Goal: Task Accomplishment & Management: Complete application form

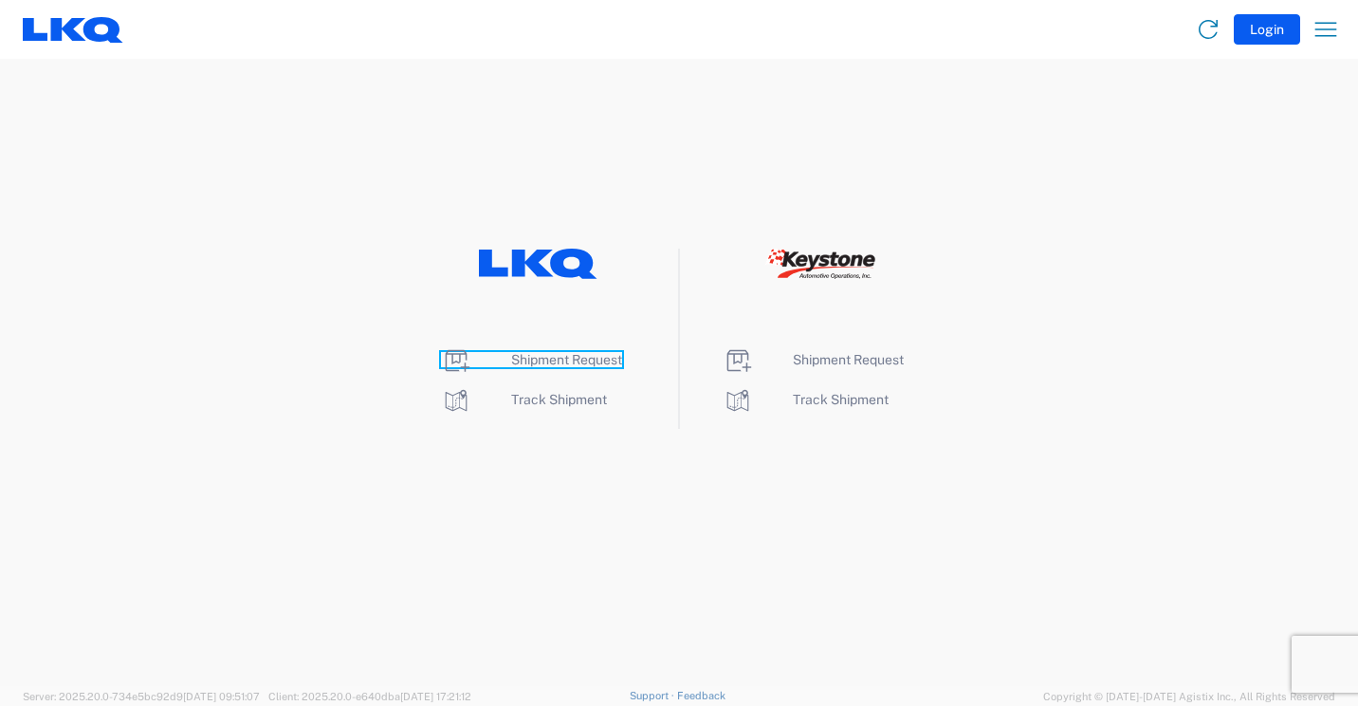
click at [543, 361] on span "Shipment Request" at bounding box center [566, 359] width 111 height 15
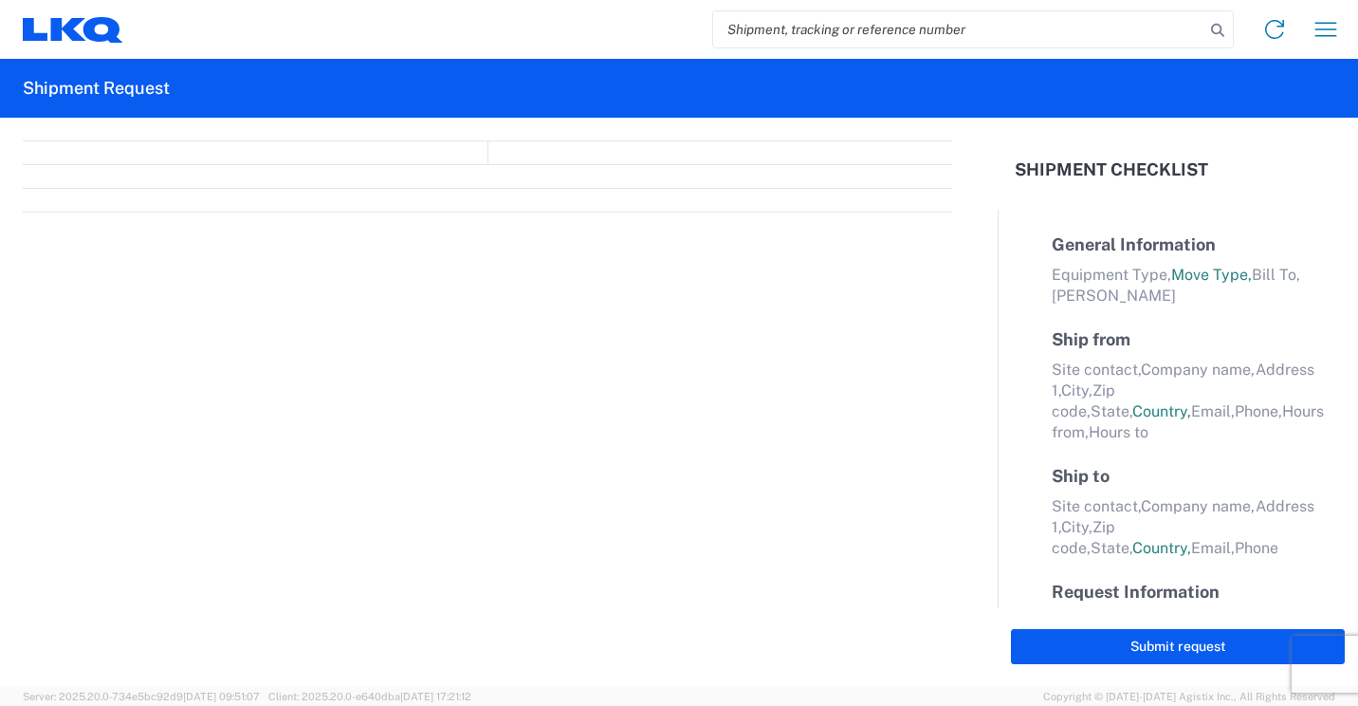
select select "FULL"
select select "LBS"
select select "IN"
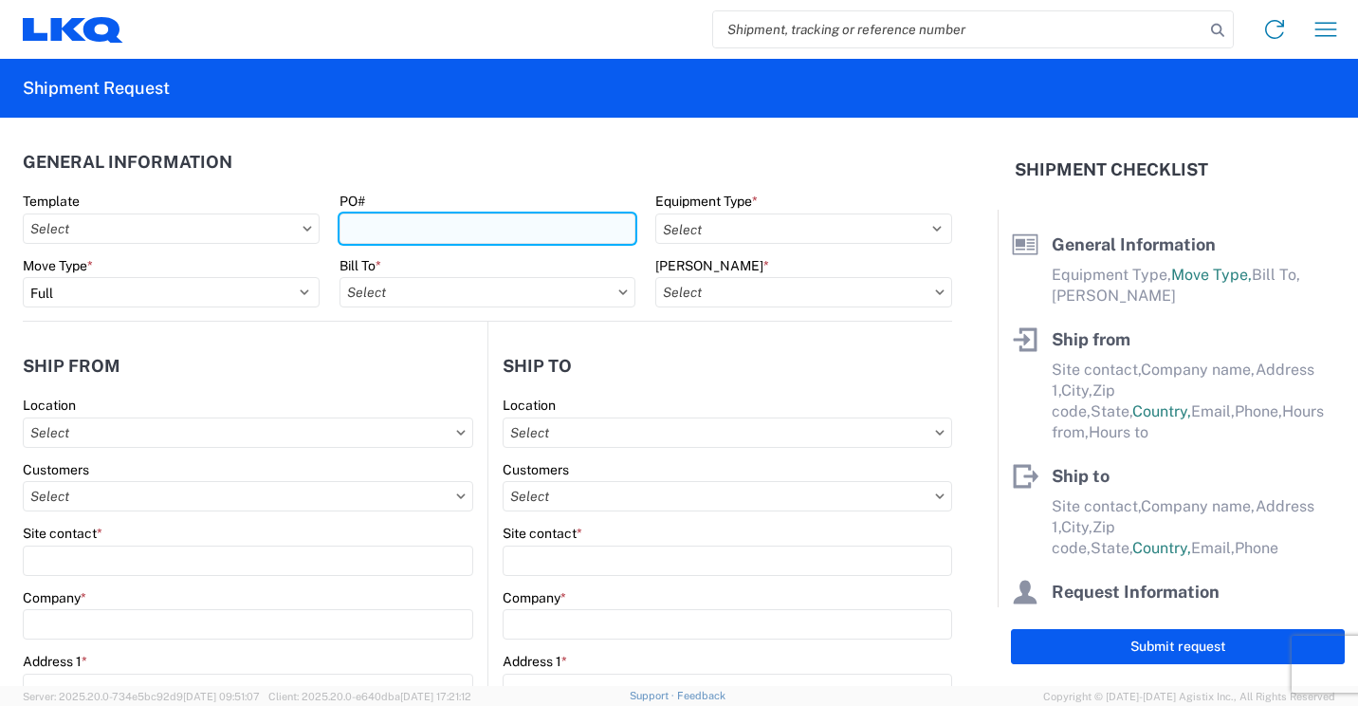
click at [596, 229] on input "PO#" at bounding box center [488, 228] width 297 height 30
type input "41884"
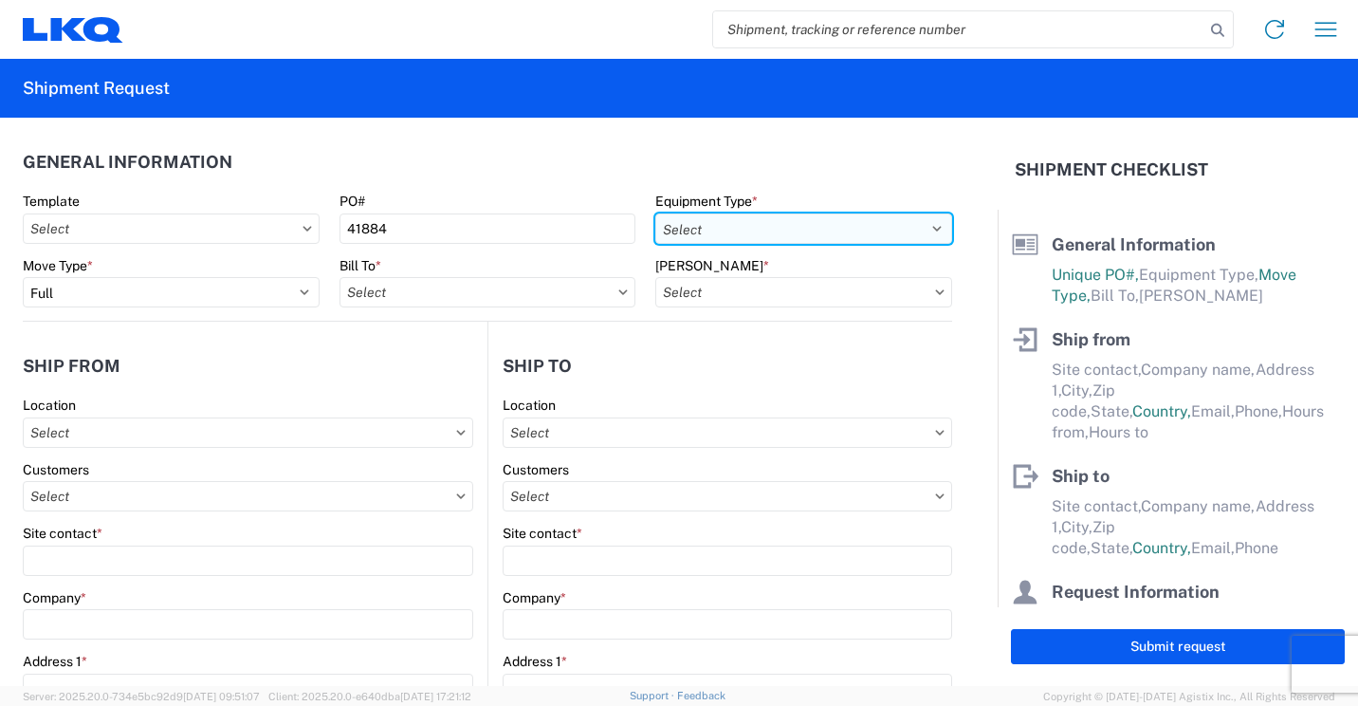
click at [893, 228] on select "Select 53’ Dry Van Flatbed Dropdeck (van) Lowboy (flatbed) Rail" at bounding box center [803, 228] width 297 height 30
select select "STDV"
click at [655, 213] on select "Select 53’ Dry Van Flatbed Dropdeck (van) Lowboy (flatbed) Rail" at bounding box center [803, 228] width 297 height 30
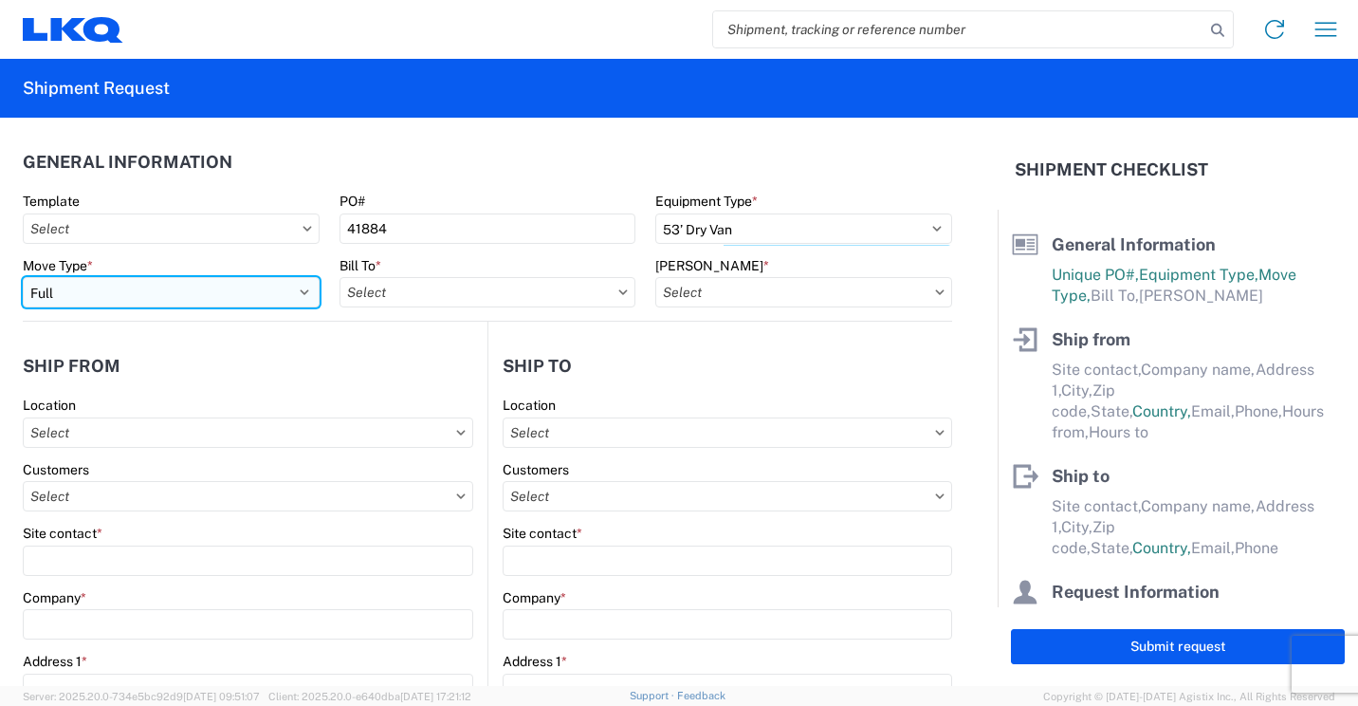
click at [289, 289] on select "Select Full Partial TL" at bounding box center [171, 292] width 297 height 30
select select "PARTIAL_TL"
click at [23, 277] on select "Select Full Partial TL" at bounding box center [171, 292] width 297 height 30
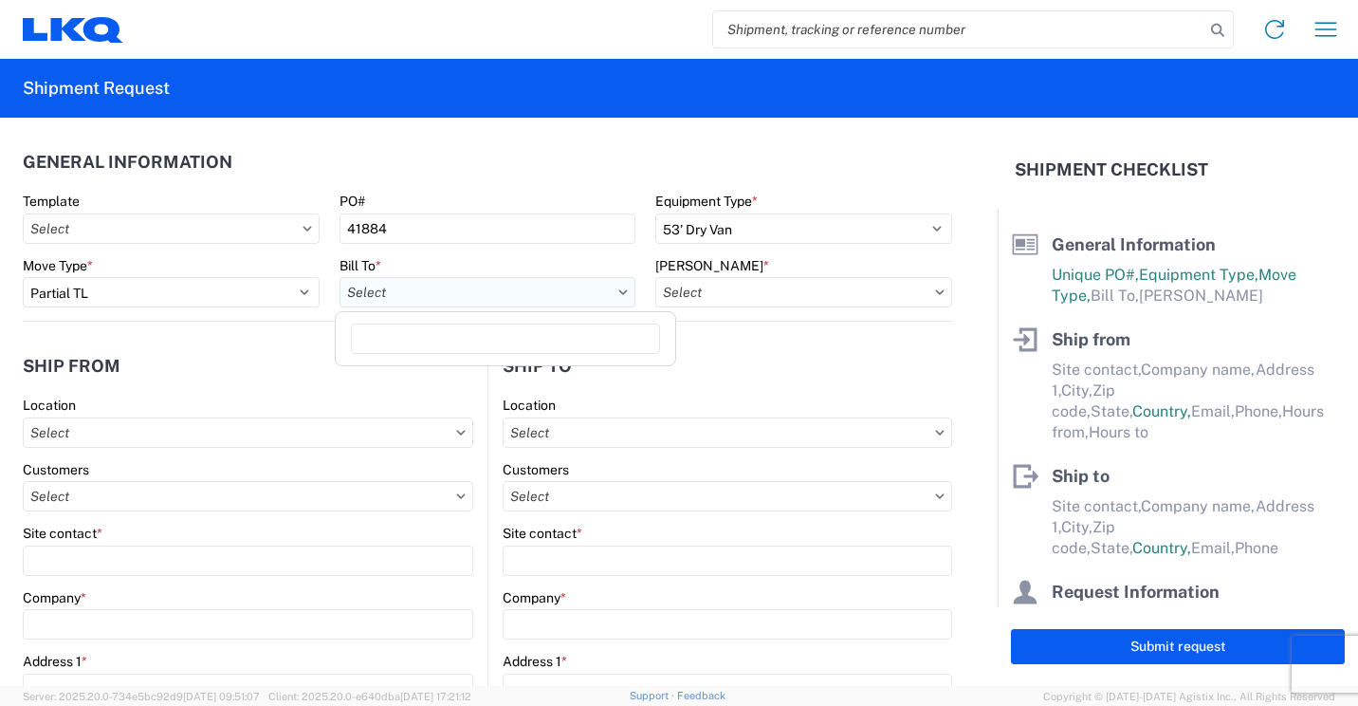
click at [471, 293] on input "text" at bounding box center [488, 292] width 297 height 30
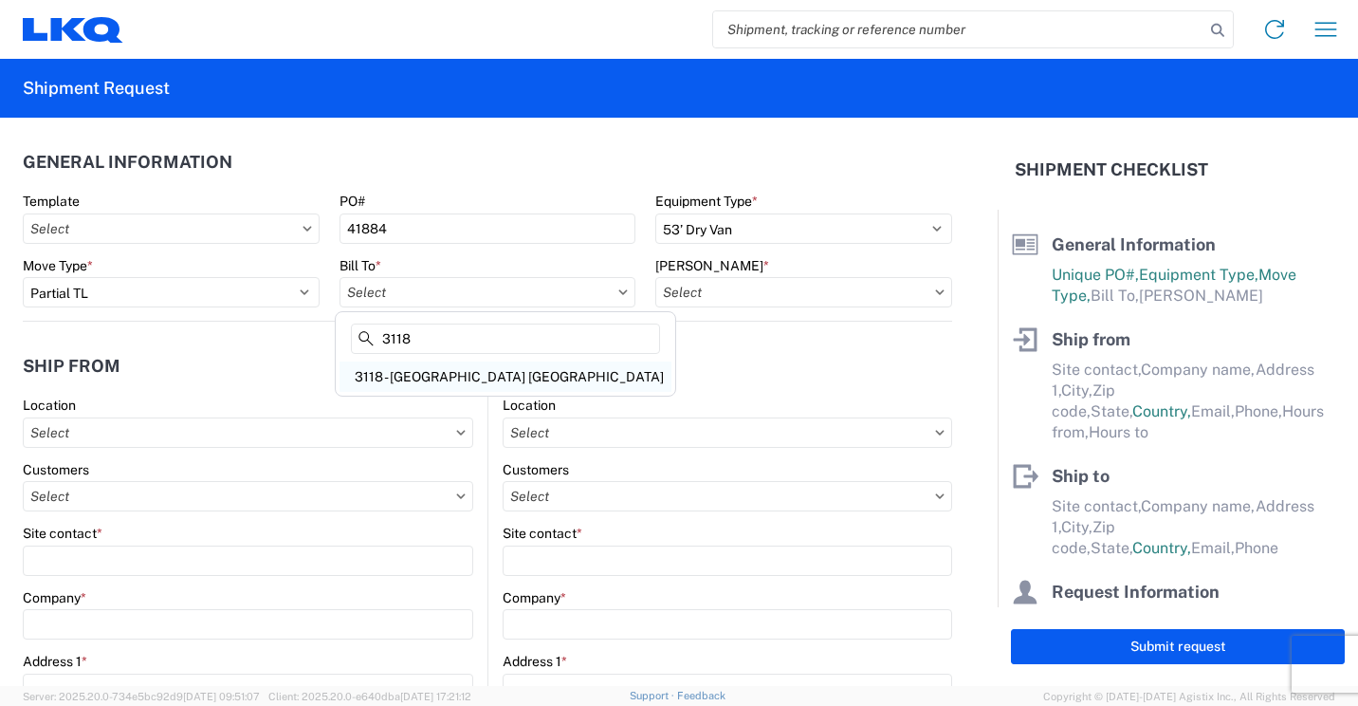
type input "3118"
click at [414, 372] on div "3118 - [GEOGRAPHIC_DATA] [GEOGRAPHIC_DATA]" at bounding box center [506, 376] width 332 height 30
type input "3118 - [GEOGRAPHIC_DATA] [GEOGRAPHIC_DATA]"
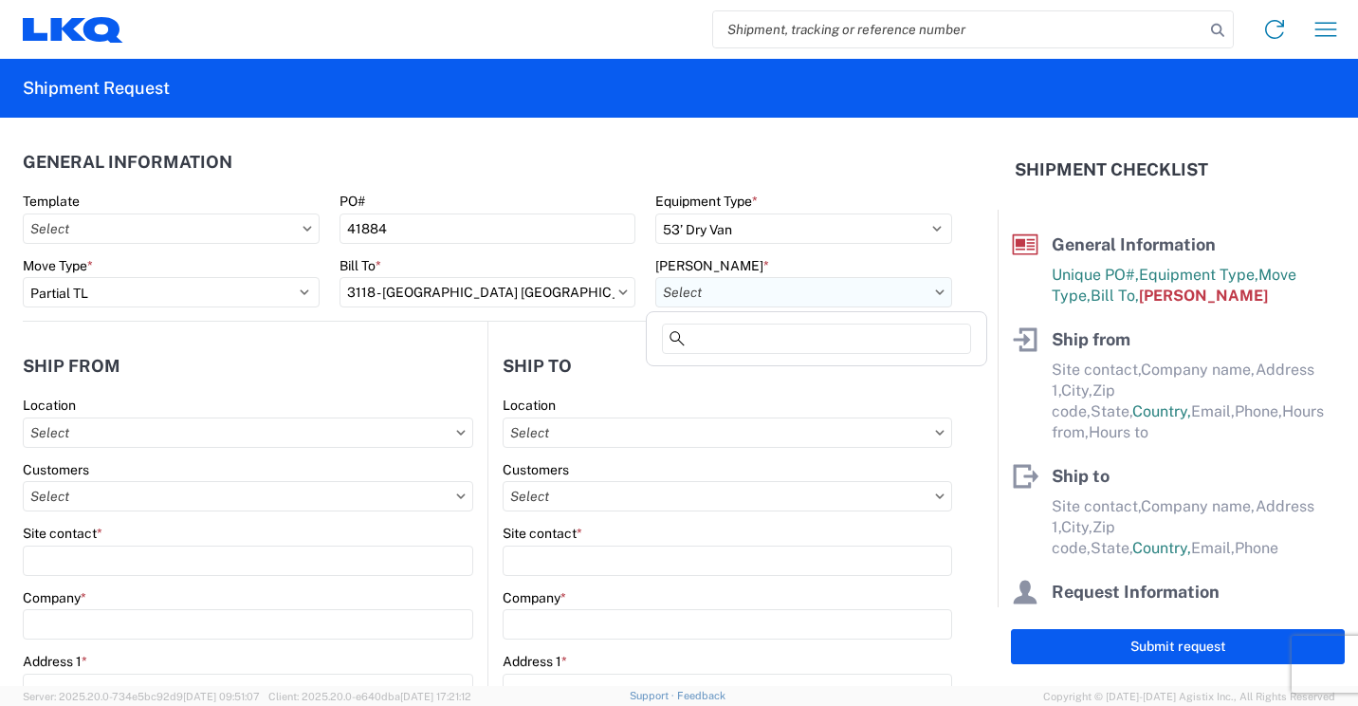
click at [727, 291] on input "text" at bounding box center [803, 292] width 297 height 30
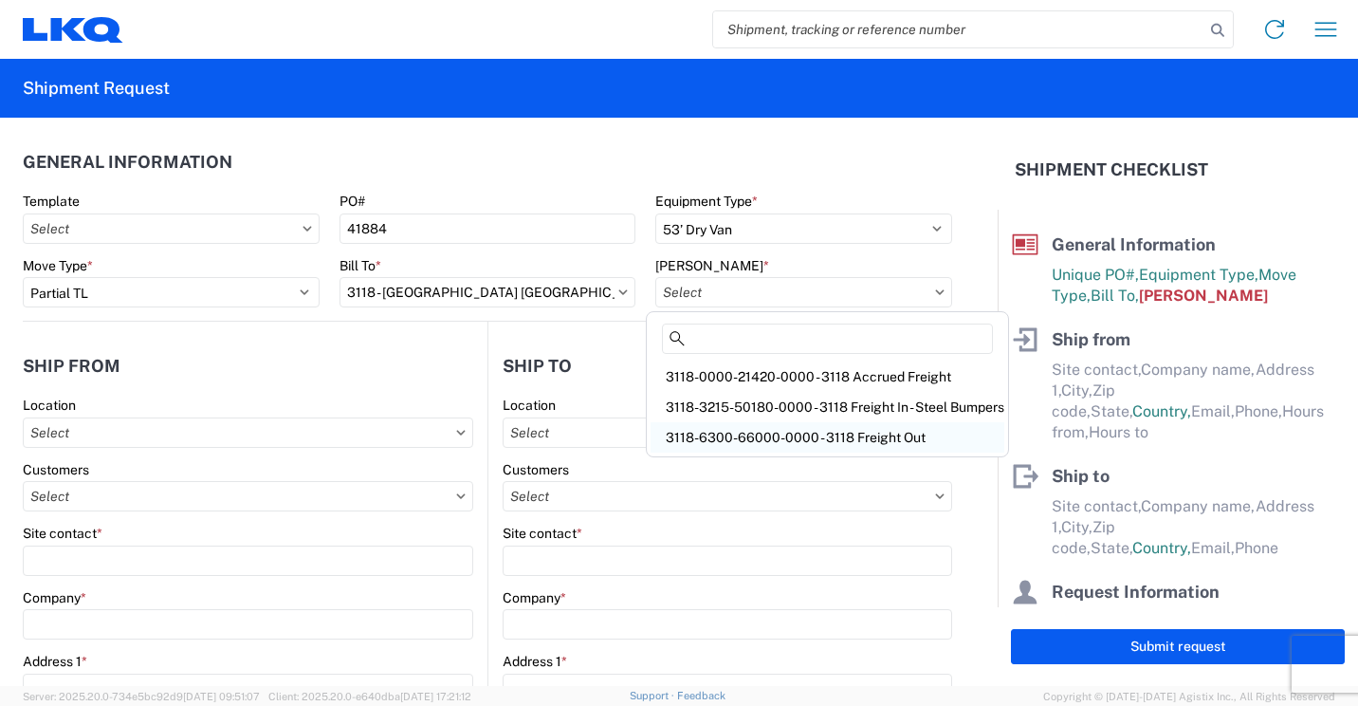
click at [751, 433] on div "3118-6300-66000-0000 - 3118 Freight Out" at bounding box center [828, 437] width 354 height 30
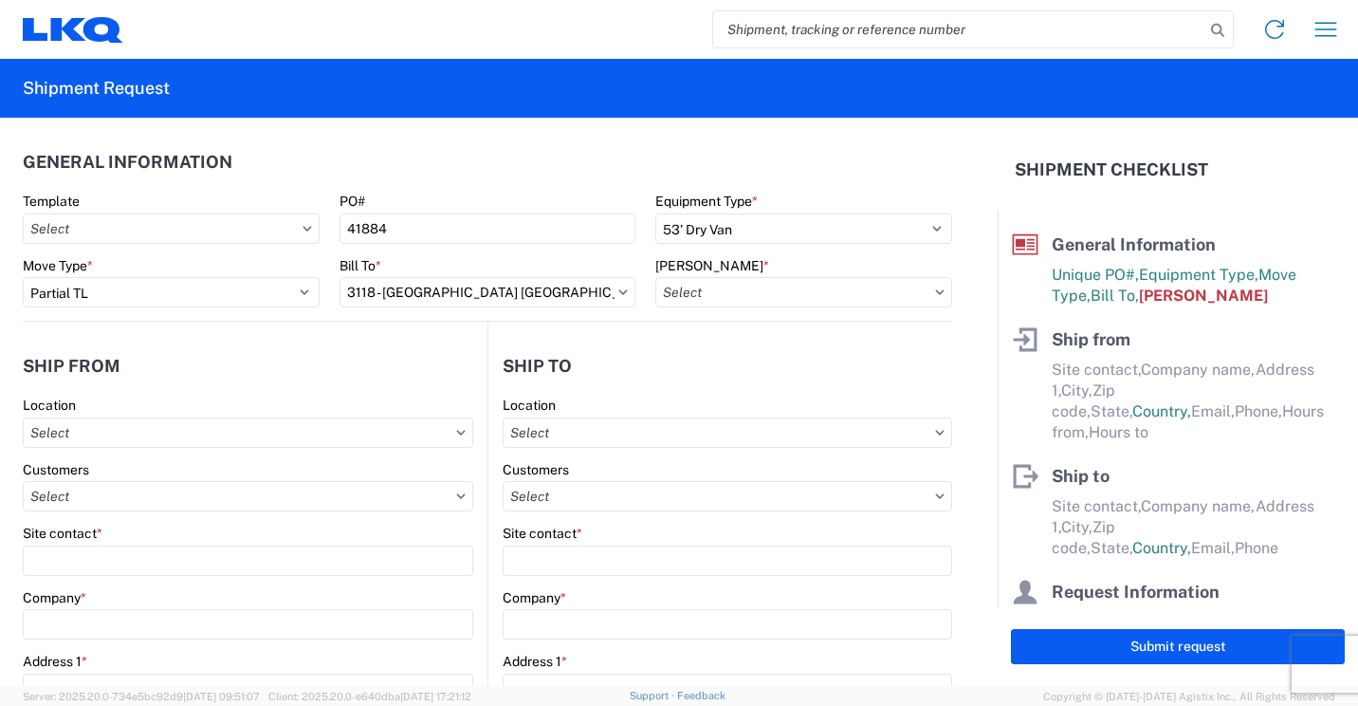
type input "3118-6300-66000-0000 - 3118 Freight Out"
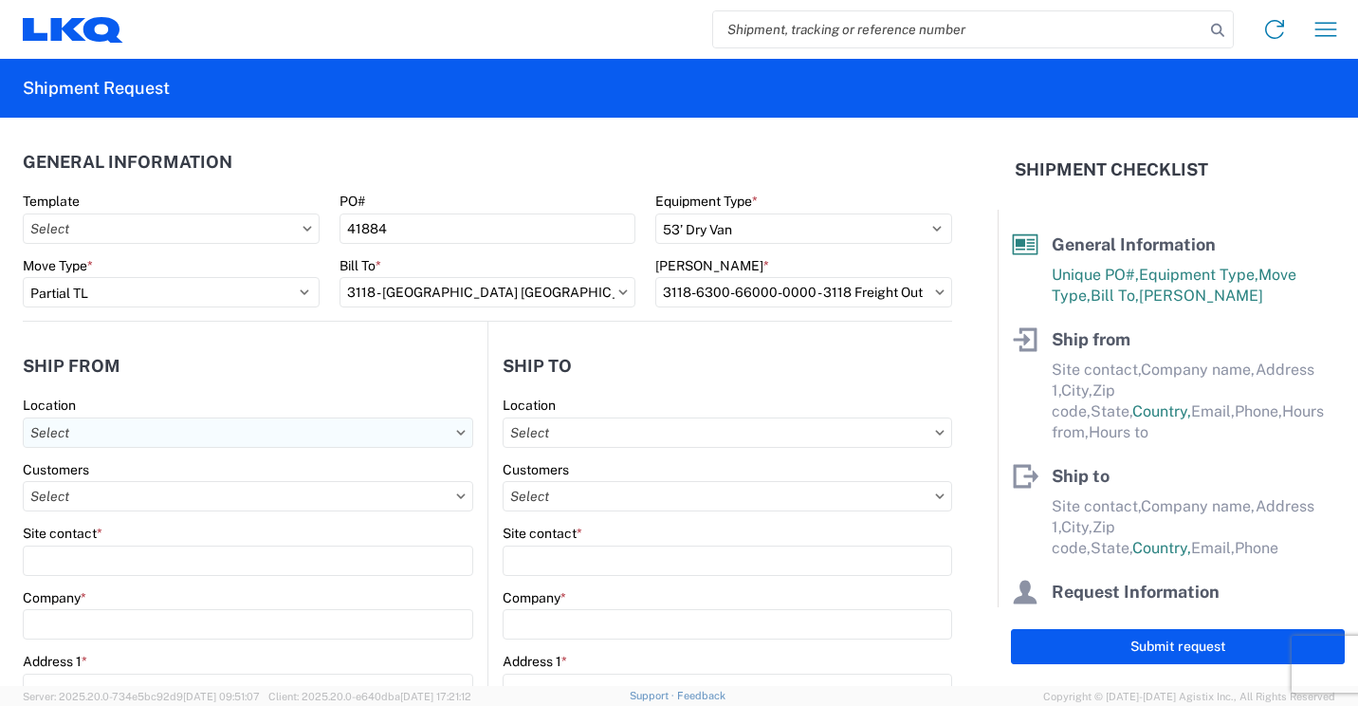
click at [319, 437] on input "text" at bounding box center [248, 432] width 451 height 30
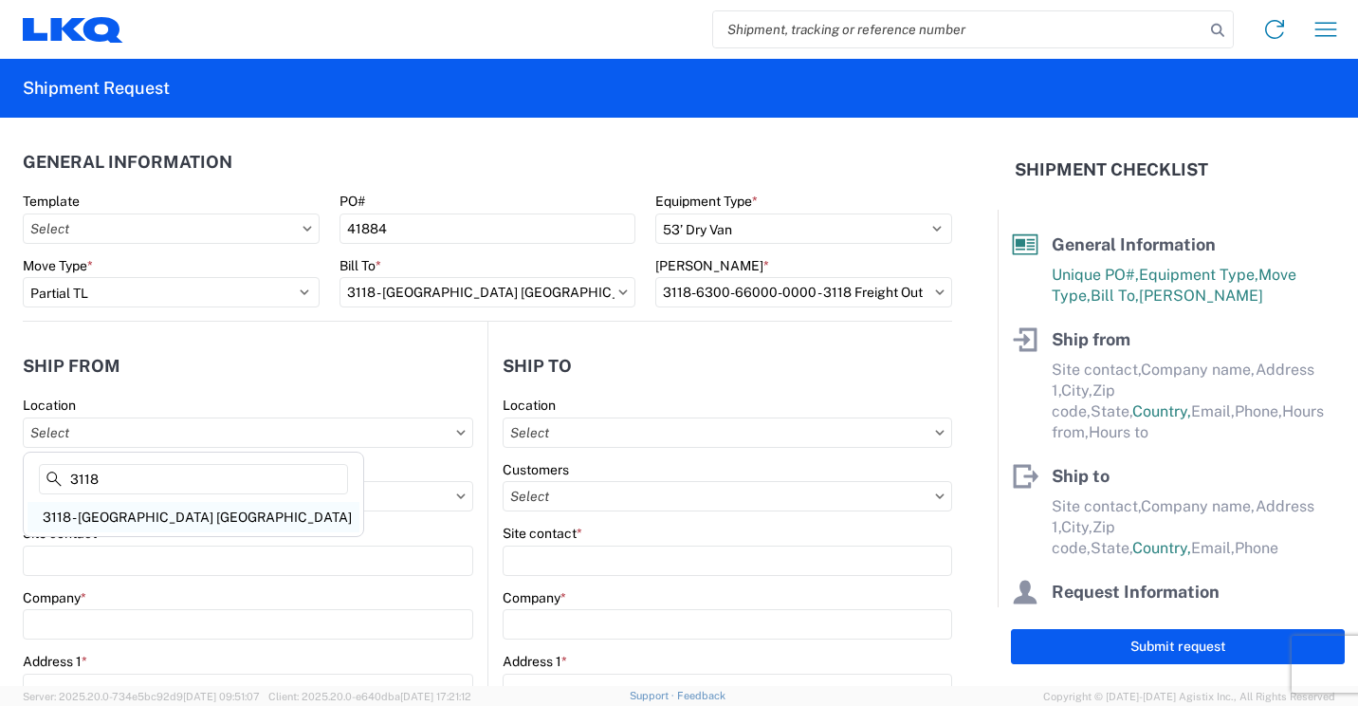
type input "3118"
click at [109, 511] on div "3118 - [GEOGRAPHIC_DATA] [GEOGRAPHIC_DATA]" at bounding box center [194, 517] width 332 height 30
type input "3118 - [GEOGRAPHIC_DATA] [GEOGRAPHIC_DATA]"
type input "LKQ Corporation"
type input "[STREET_ADDRESS]"
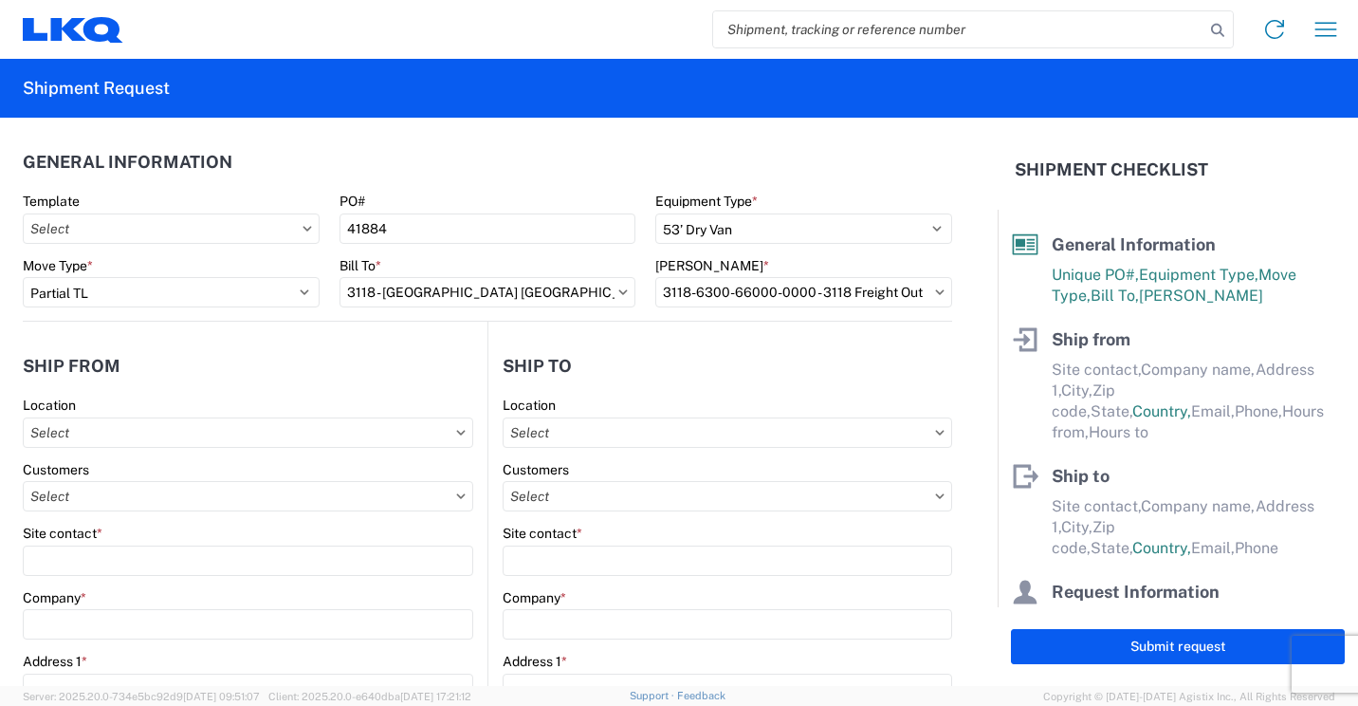
type input "Brainerd"
type input "56401"
select select "MN"
select select "US"
type input "07:00"
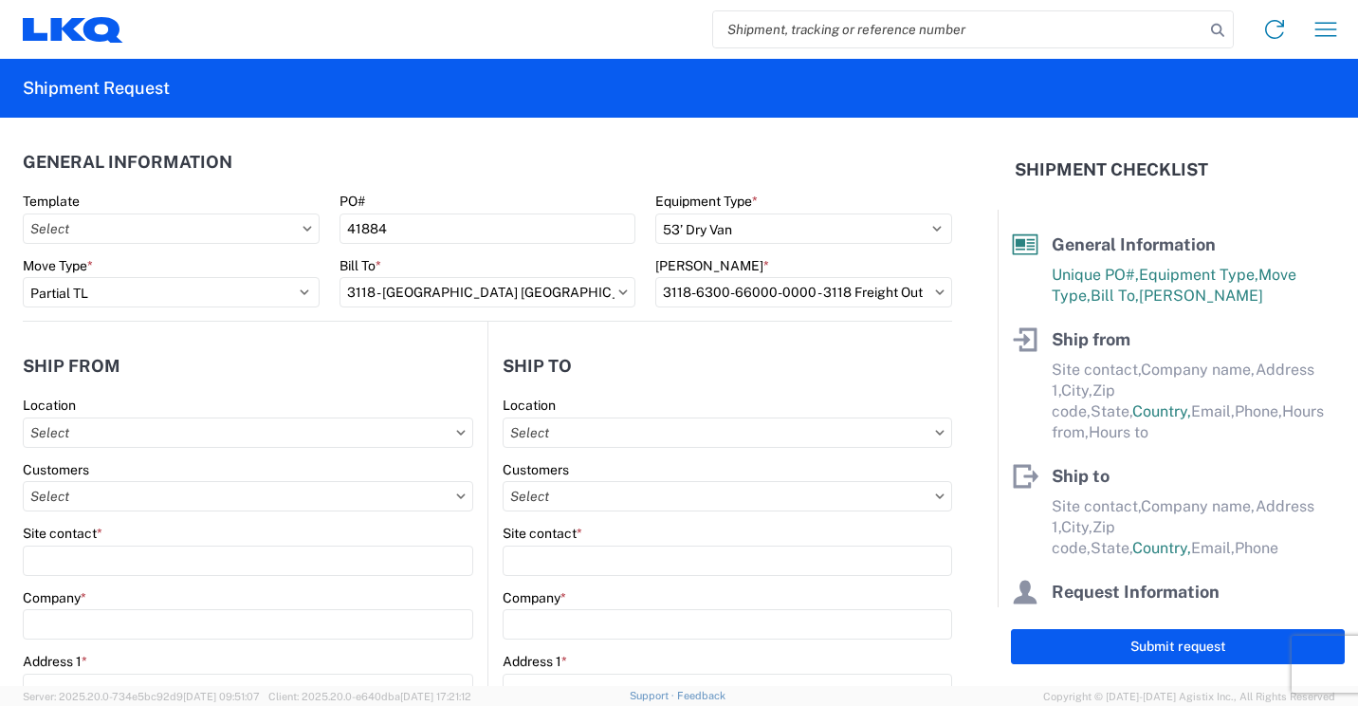
type input "16:30"
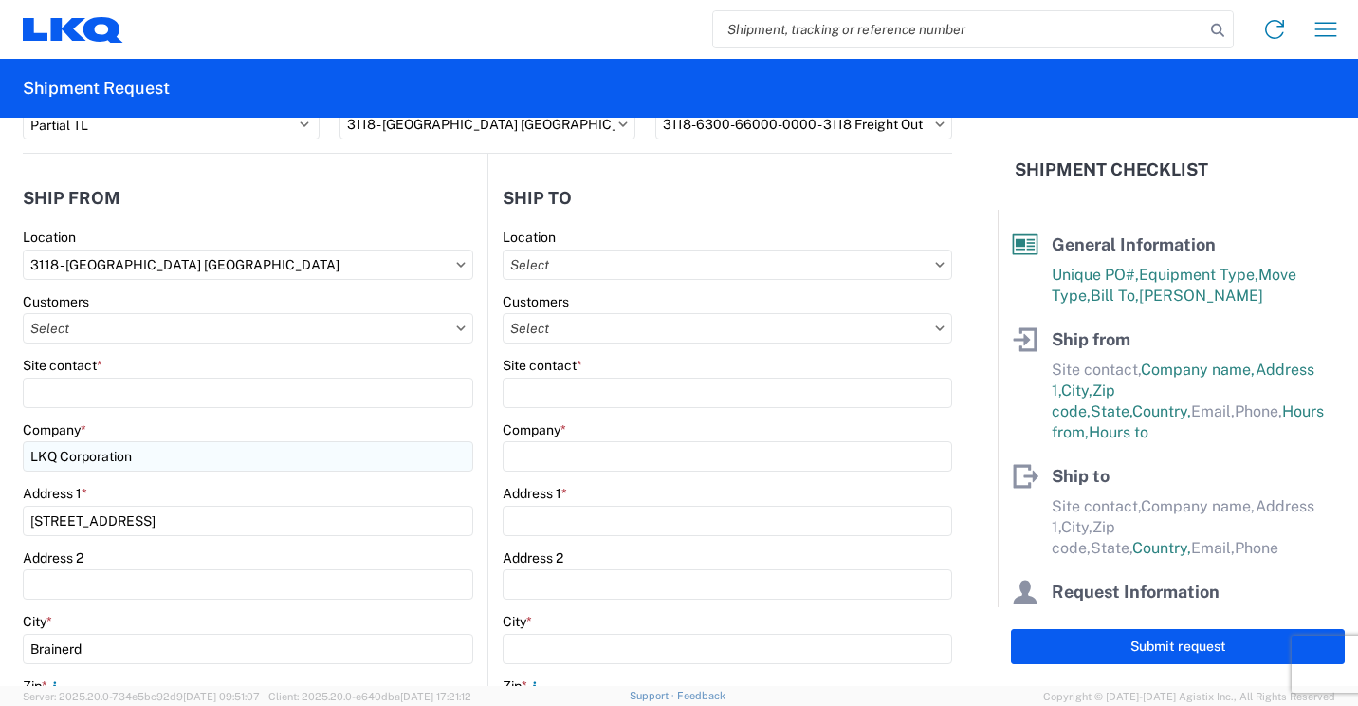
scroll to position [190, 0]
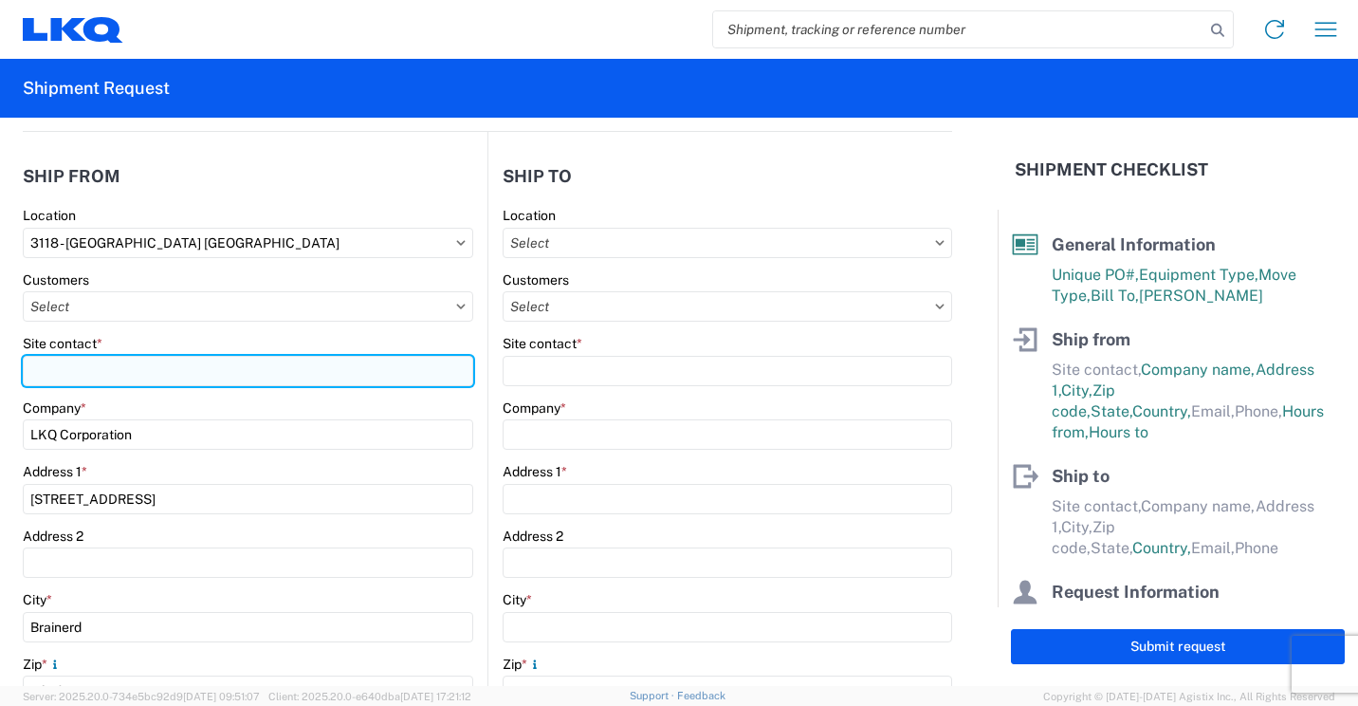
click at [212, 372] on input "Site contact *" at bounding box center [248, 371] width 451 height 30
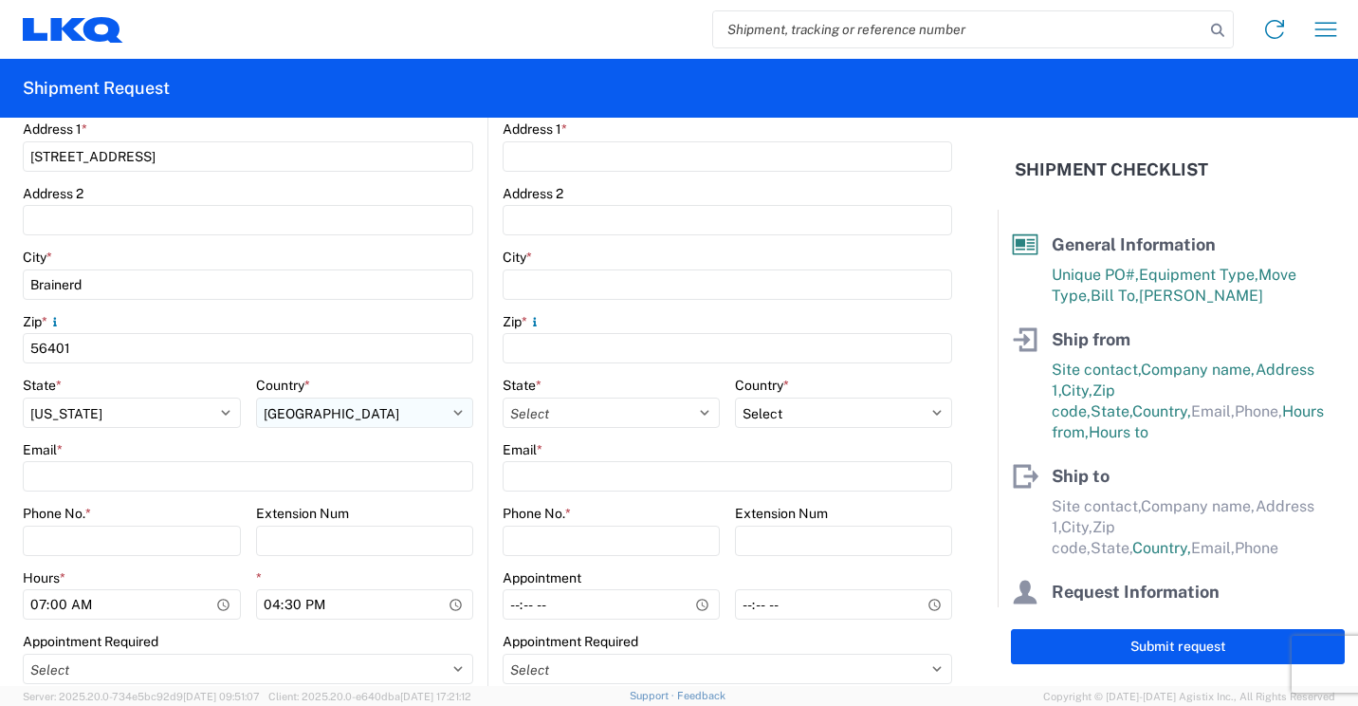
scroll to position [569, 0]
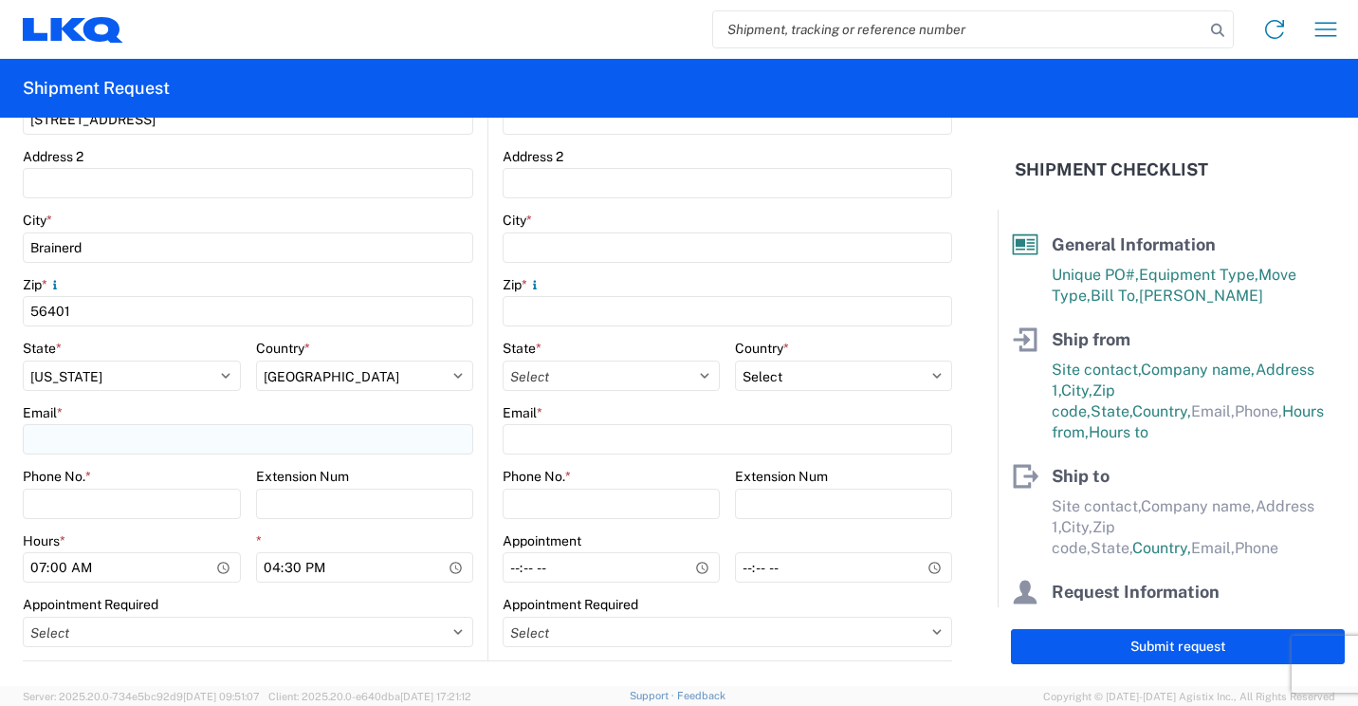
type input "[PERSON_NAME]"
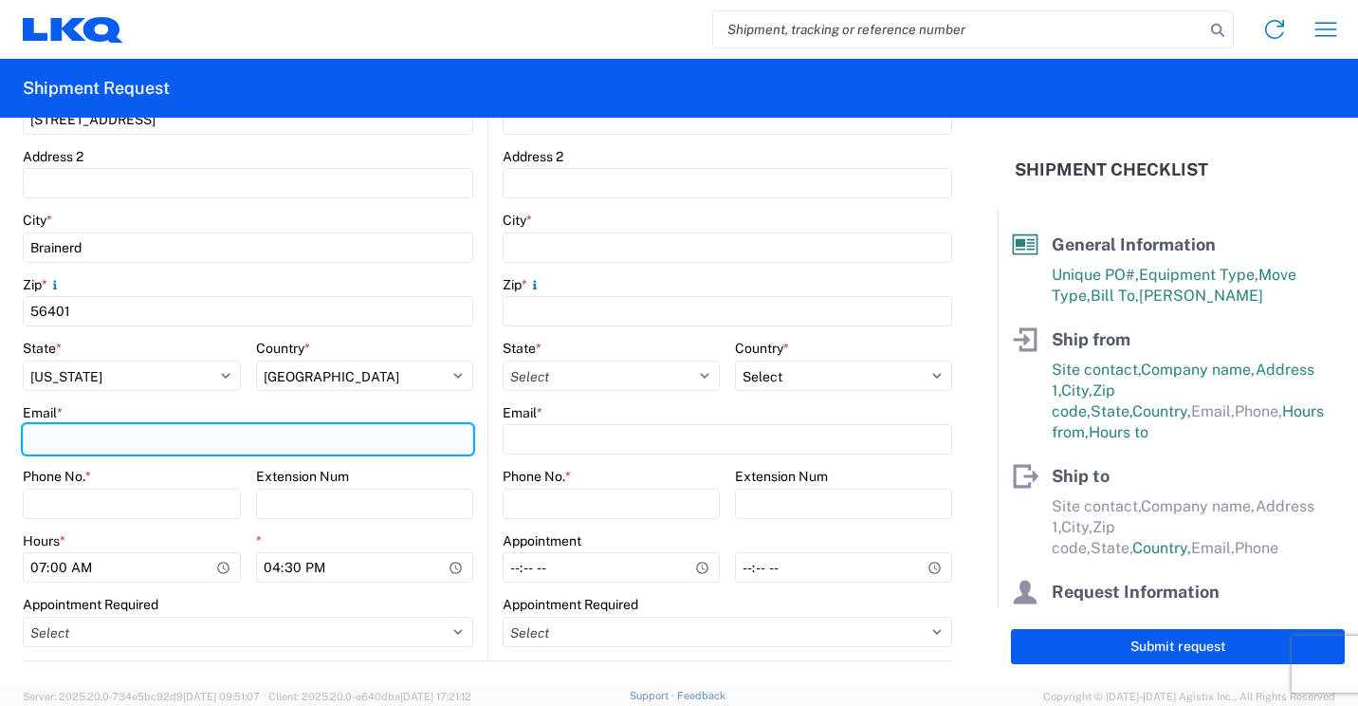
click at [219, 440] on input "Email *" at bounding box center [248, 439] width 451 height 30
type input "[EMAIL_ADDRESS][DOMAIN_NAME]"
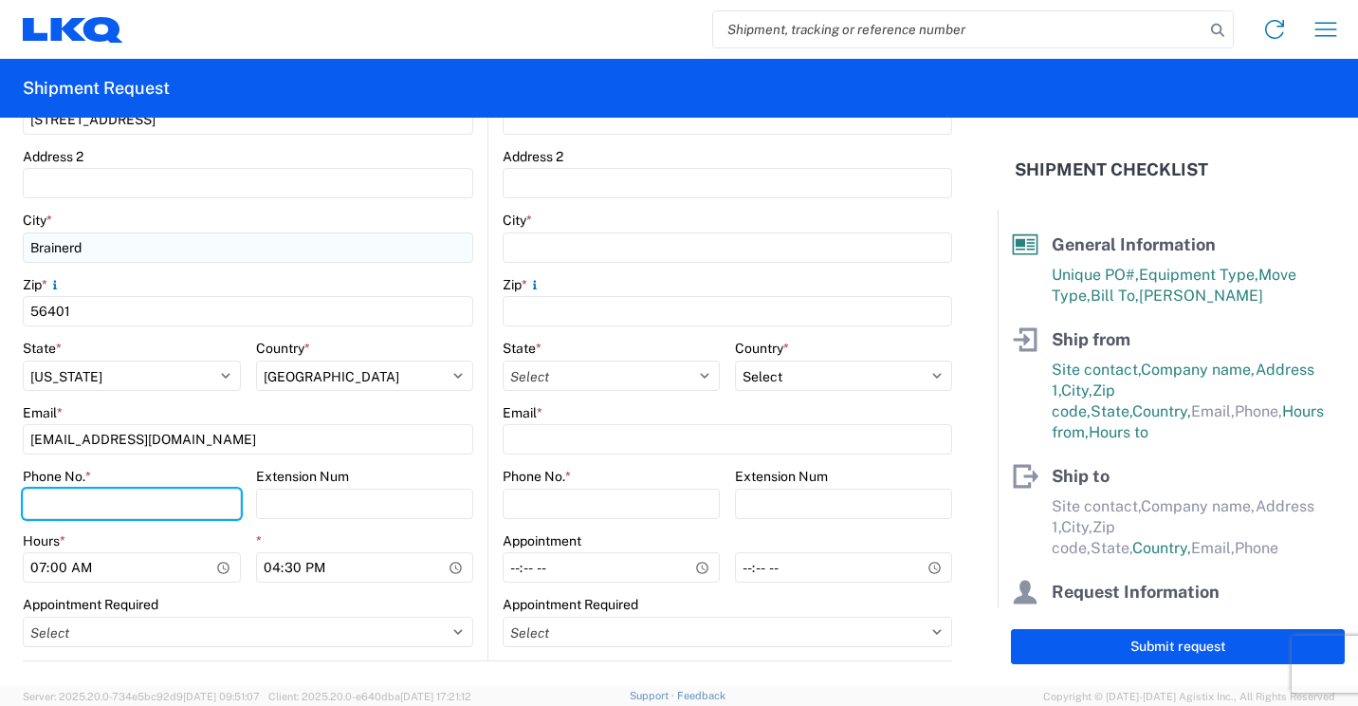
type input "2182973820"
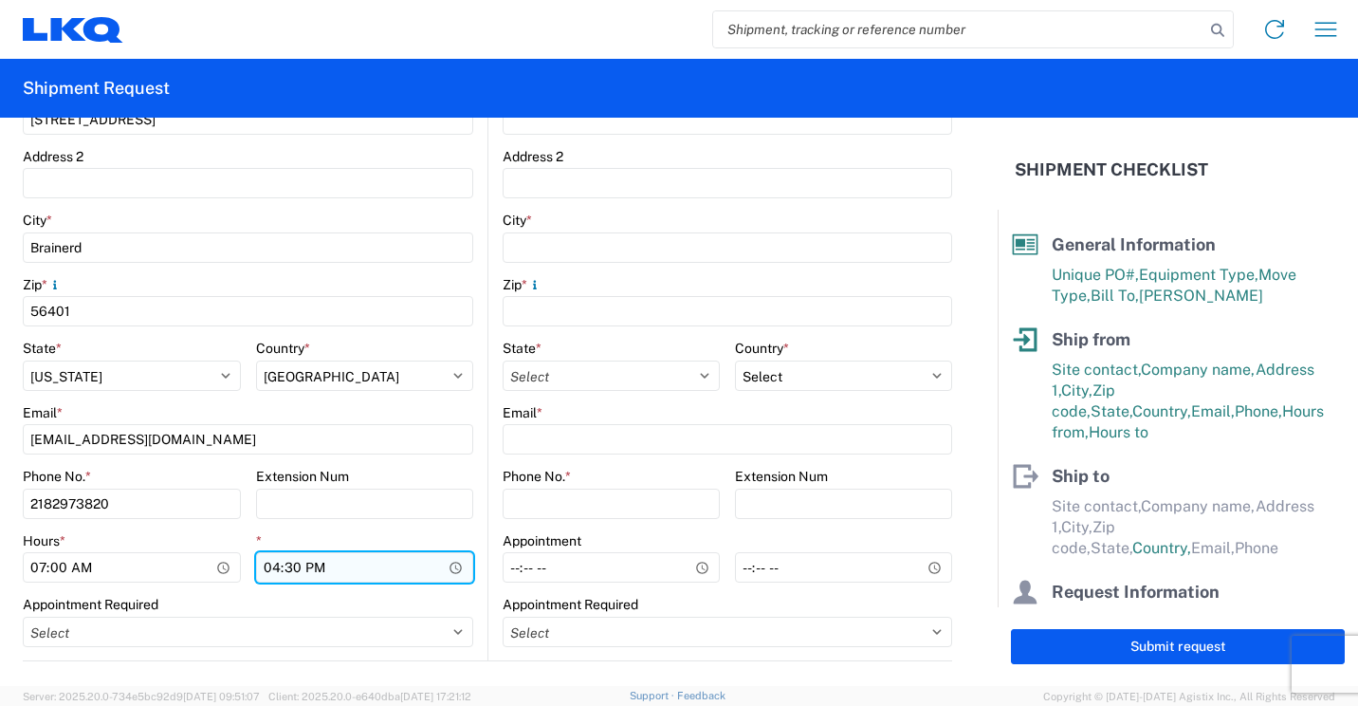
click at [272, 570] on input "16:30" at bounding box center [365, 567] width 218 height 30
type input "13:30"
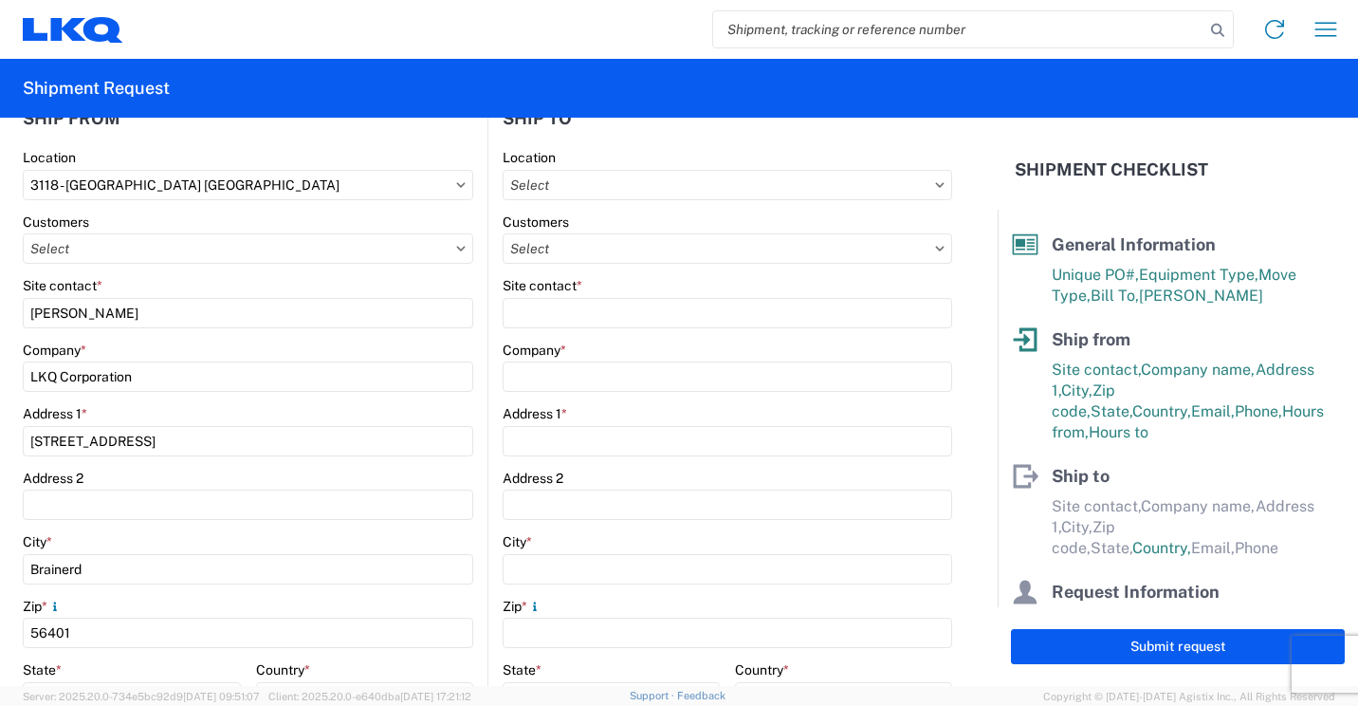
scroll to position [190, 0]
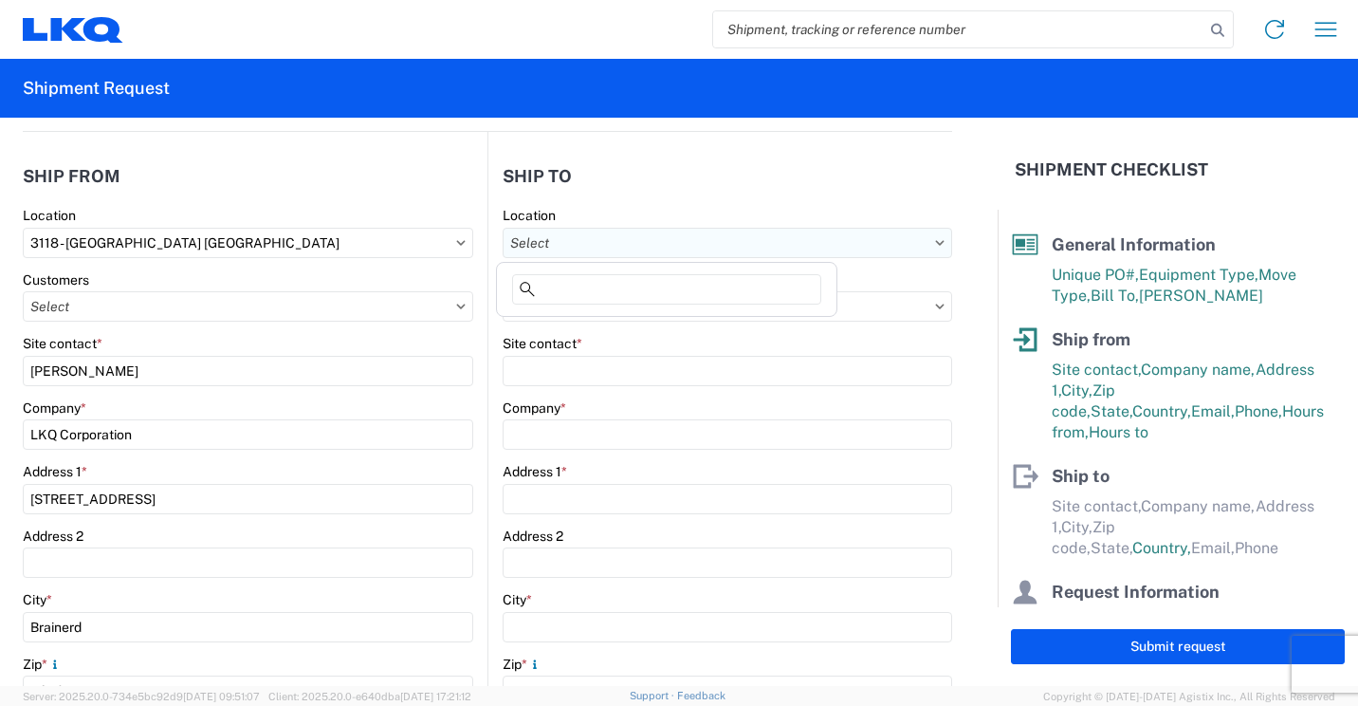
click at [835, 240] on input "text" at bounding box center [728, 243] width 450 height 30
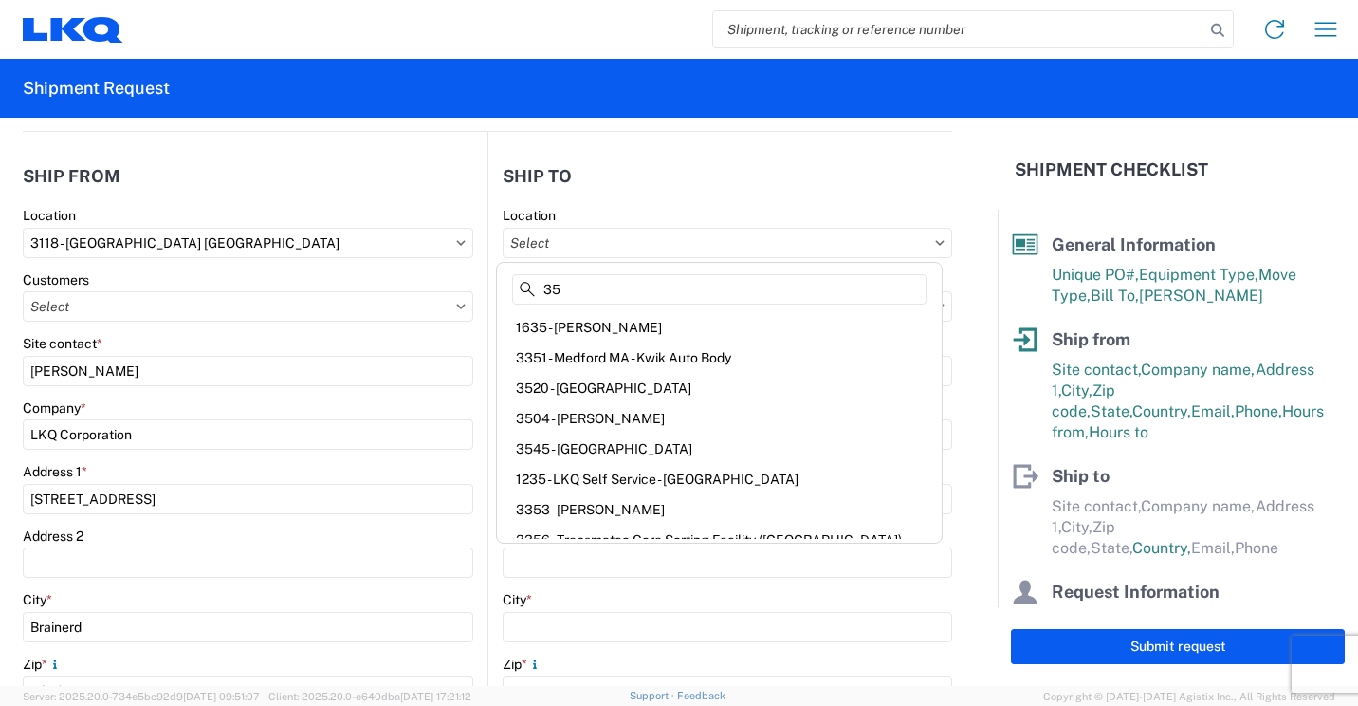
type input "3"
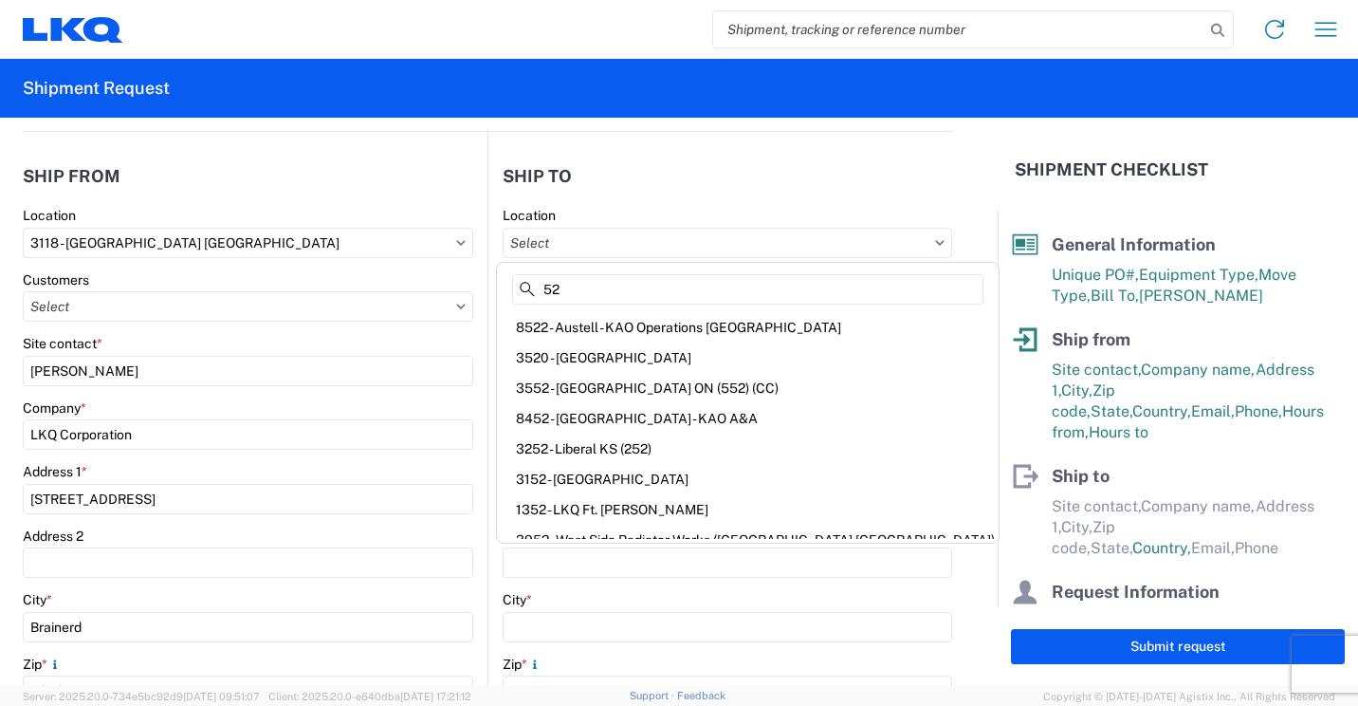
type input "5"
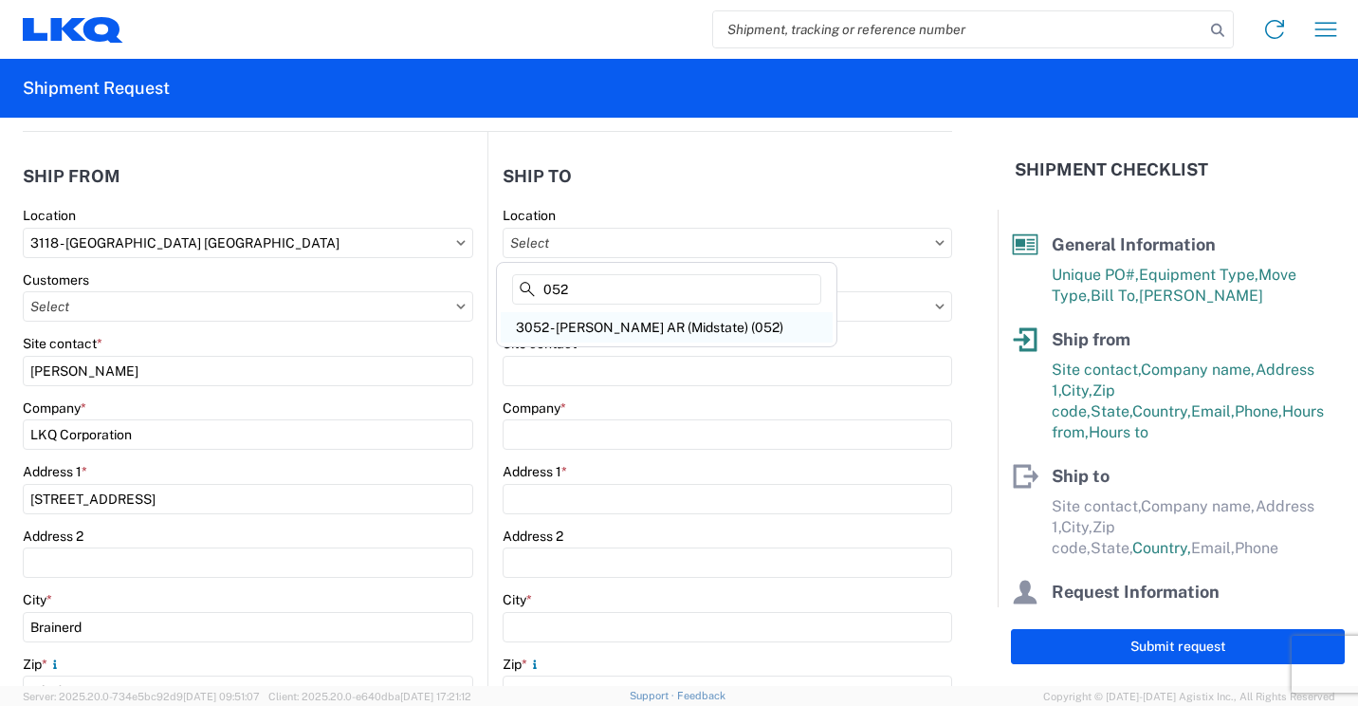
type input "052"
click at [574, 329] on div "3052 - [PERSON_NAME] AR (Midstate) (052)" at bounding box center [667, 327] width 332 height 30
type input "3052 - [PERSON_NAME] AR (Midstate) (052)"
type input "LKQ Corporation"
type input "[STREET_ADDRESS][PERSON_NAME]"
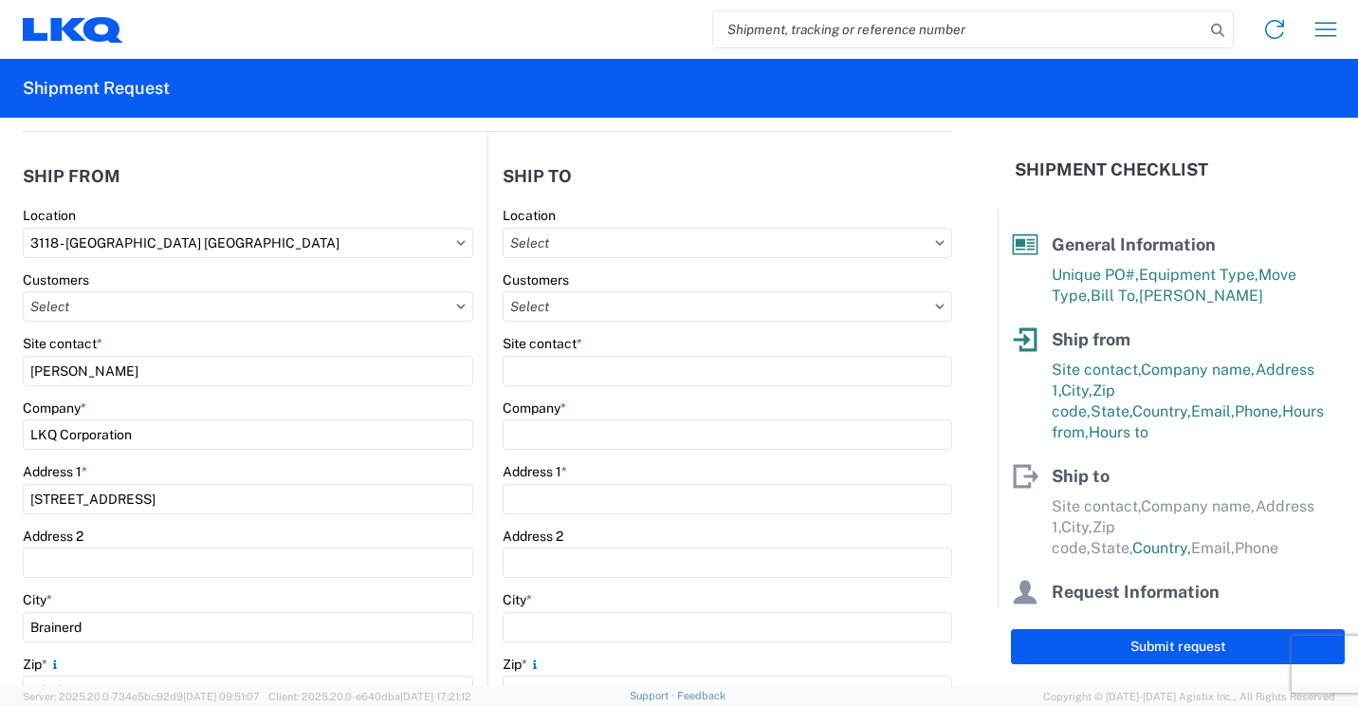
type input "[PERSON_NAME]"
type input "72022"
select select "US"
type input "[PHONE_NUMBER]"
type input "07:00"
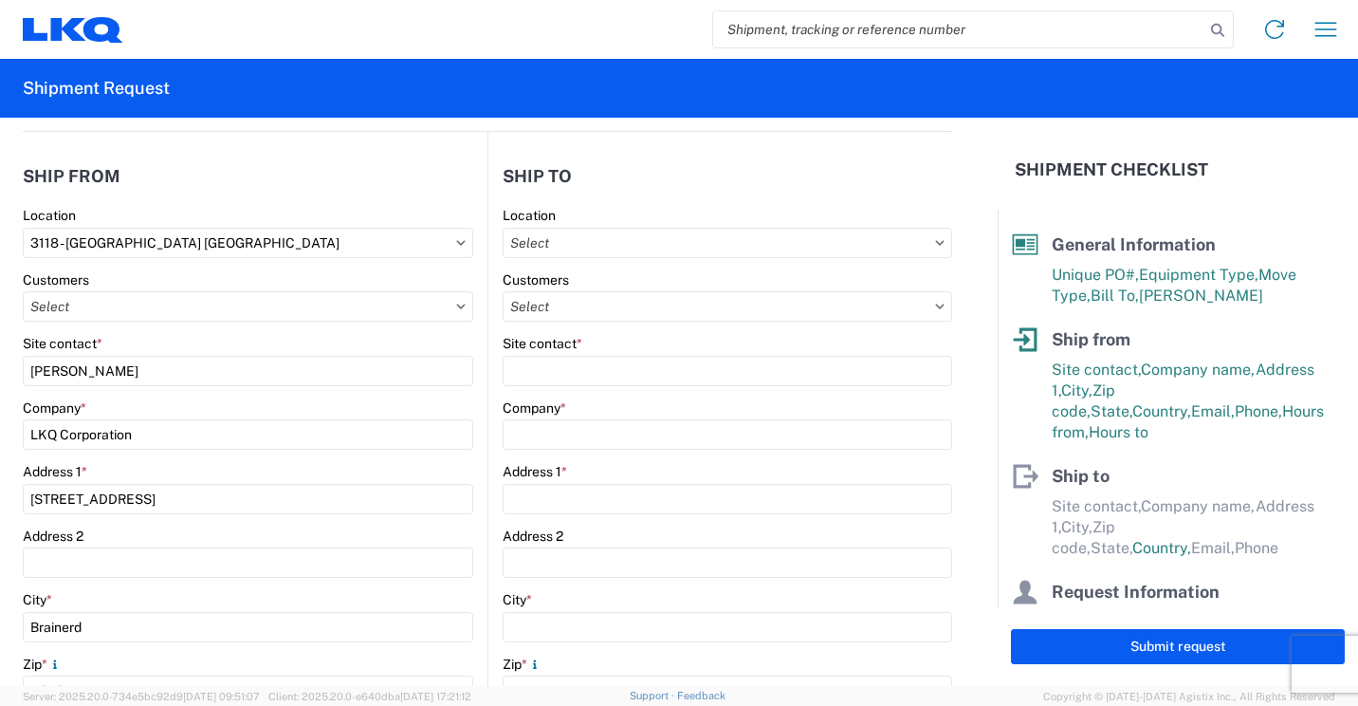
type input "17:00"
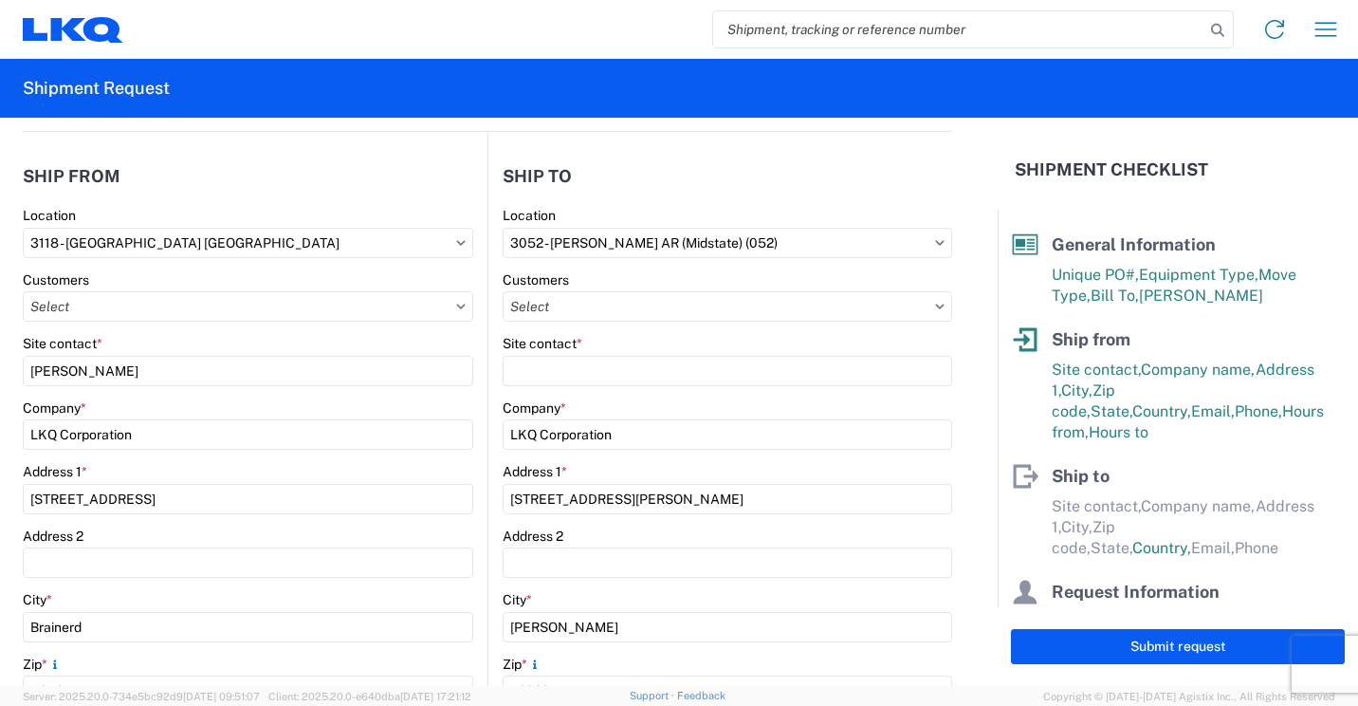
select select
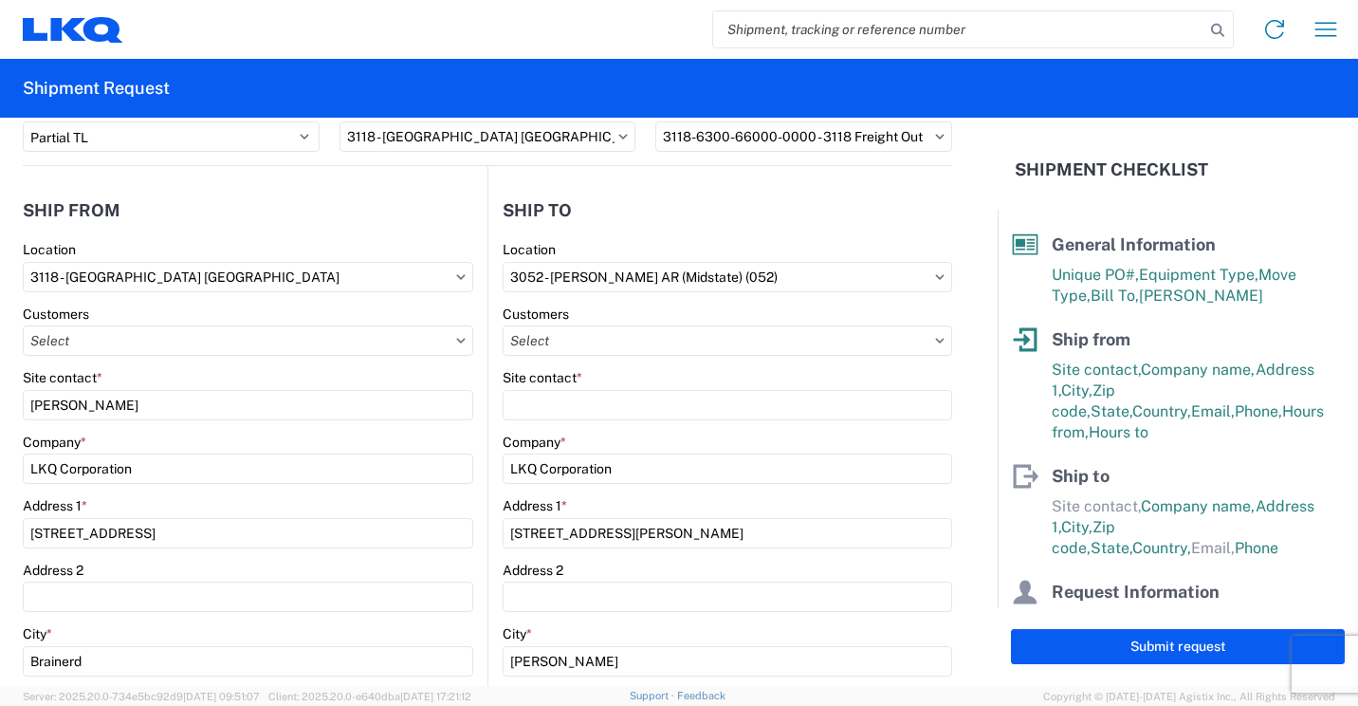
scroll to position [95, 0]
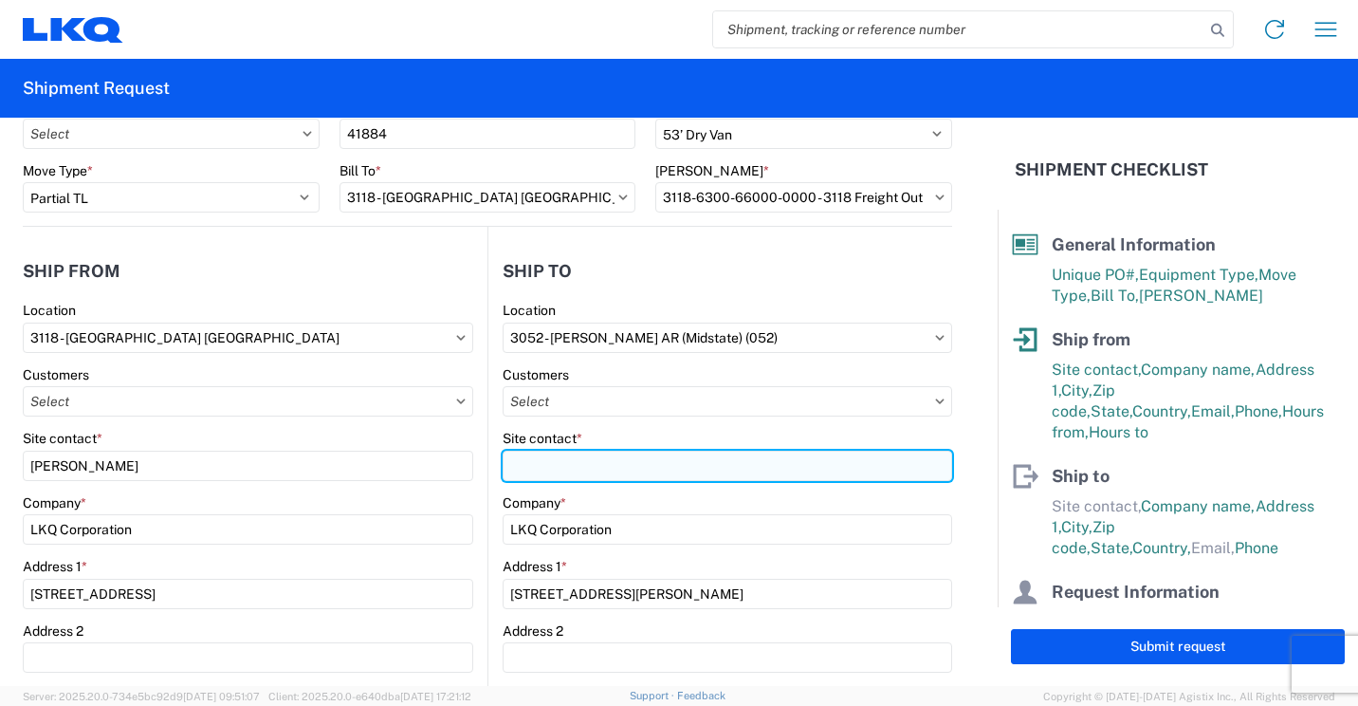
click at [710, 469] on input "Site contact *" at bounding box center [728, 466] width 450 height 30
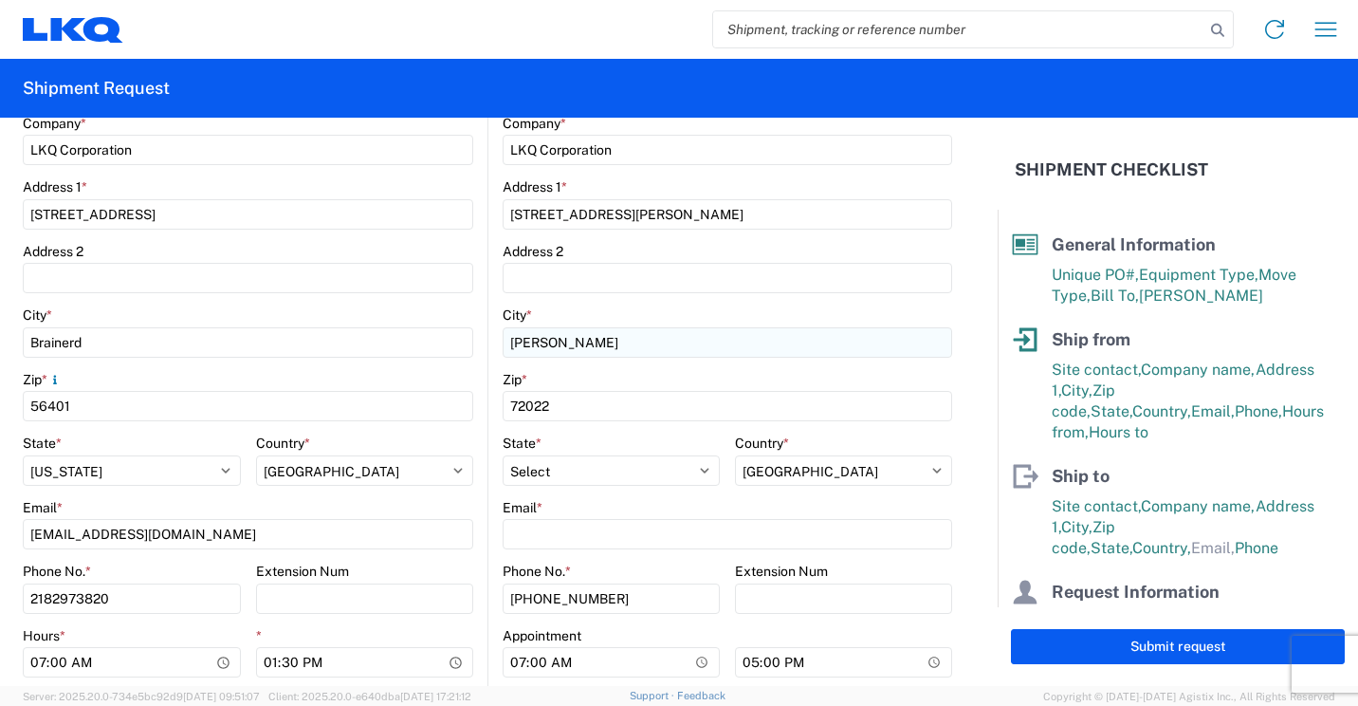
scroll to position [569, 0]
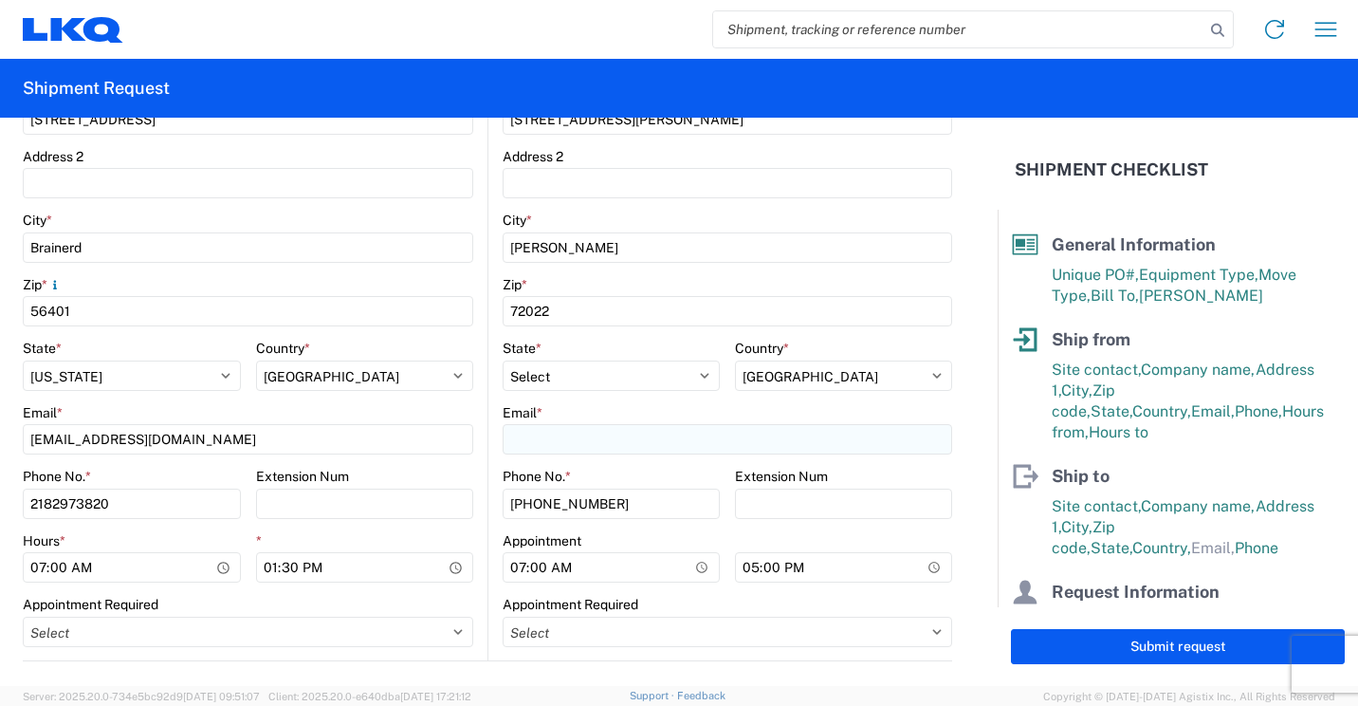
type input "[PERSON_NAME]"
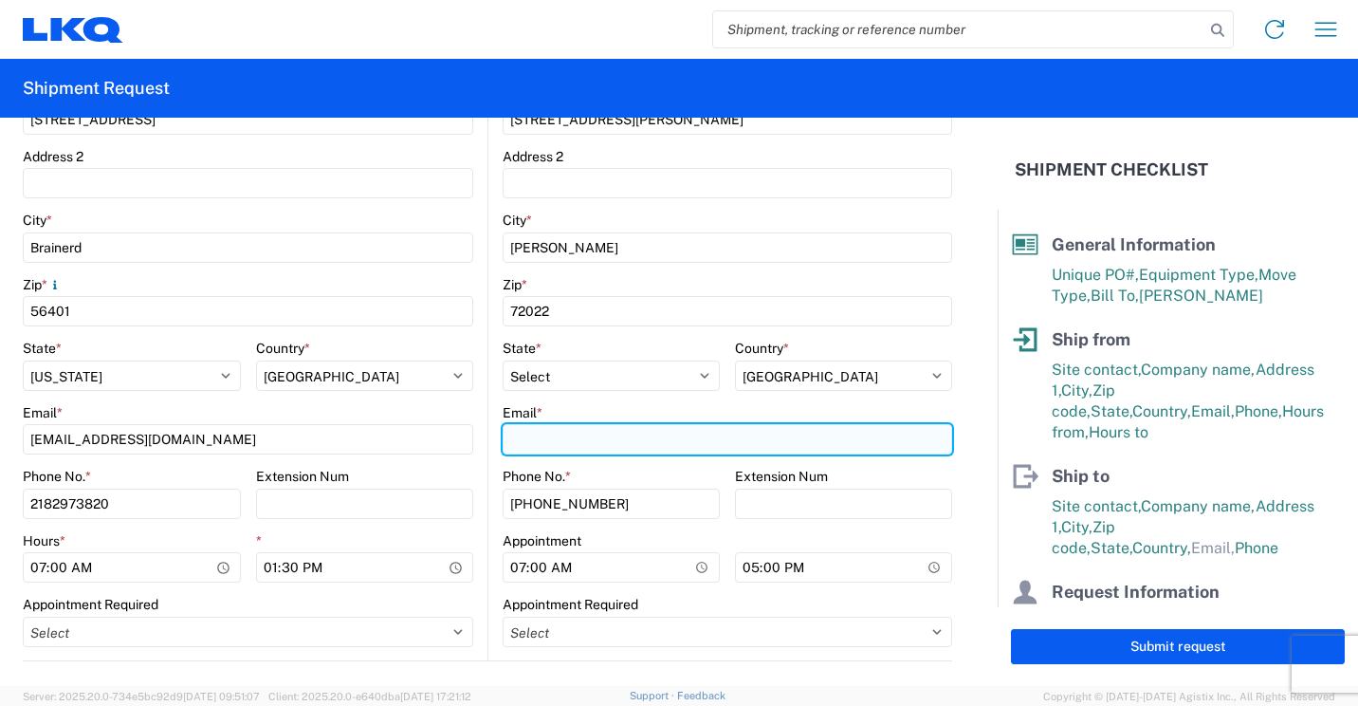
click at [644, 439] on input "Email *" at bounding box center [728, 439] width 450 height 30
type input "[EMAIL_ADDRESS][DOMAIN_NAME]"
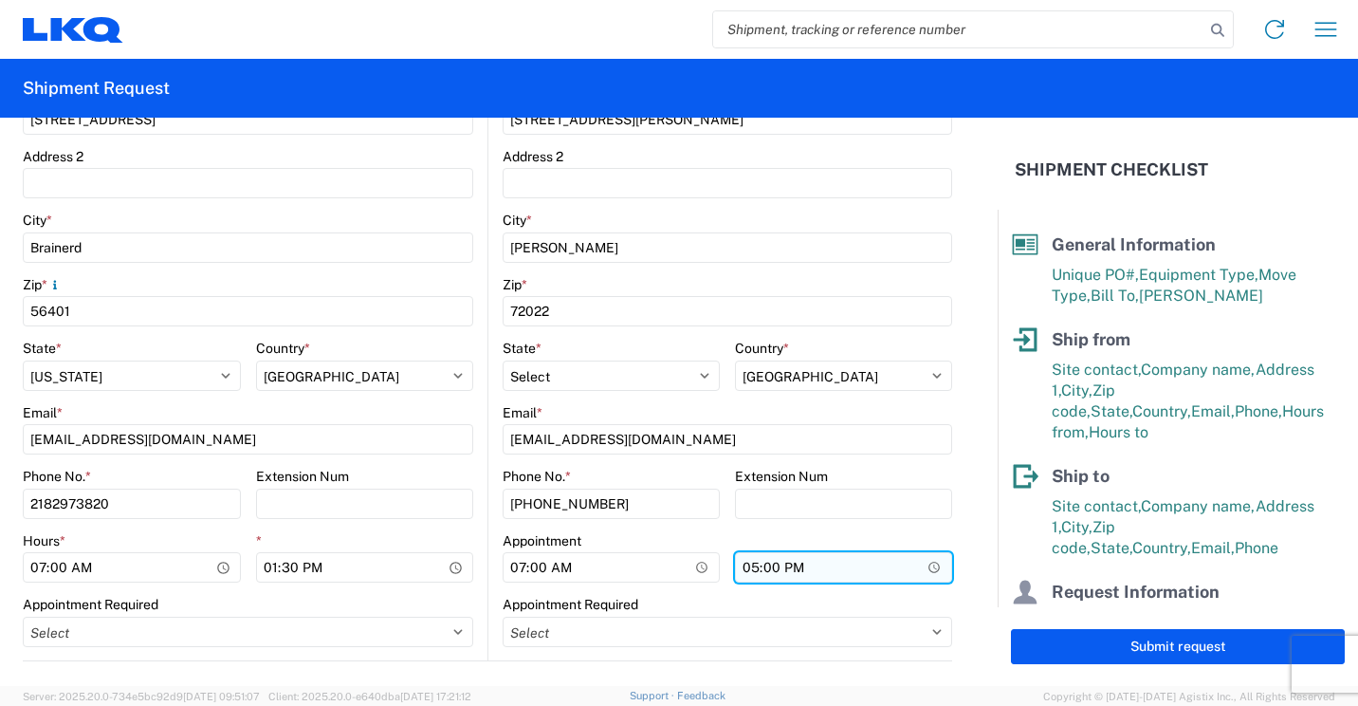
click at [745, 565] on input "17:00" at bounding box center [843, 567] width 217 height 30
type input "15:30"
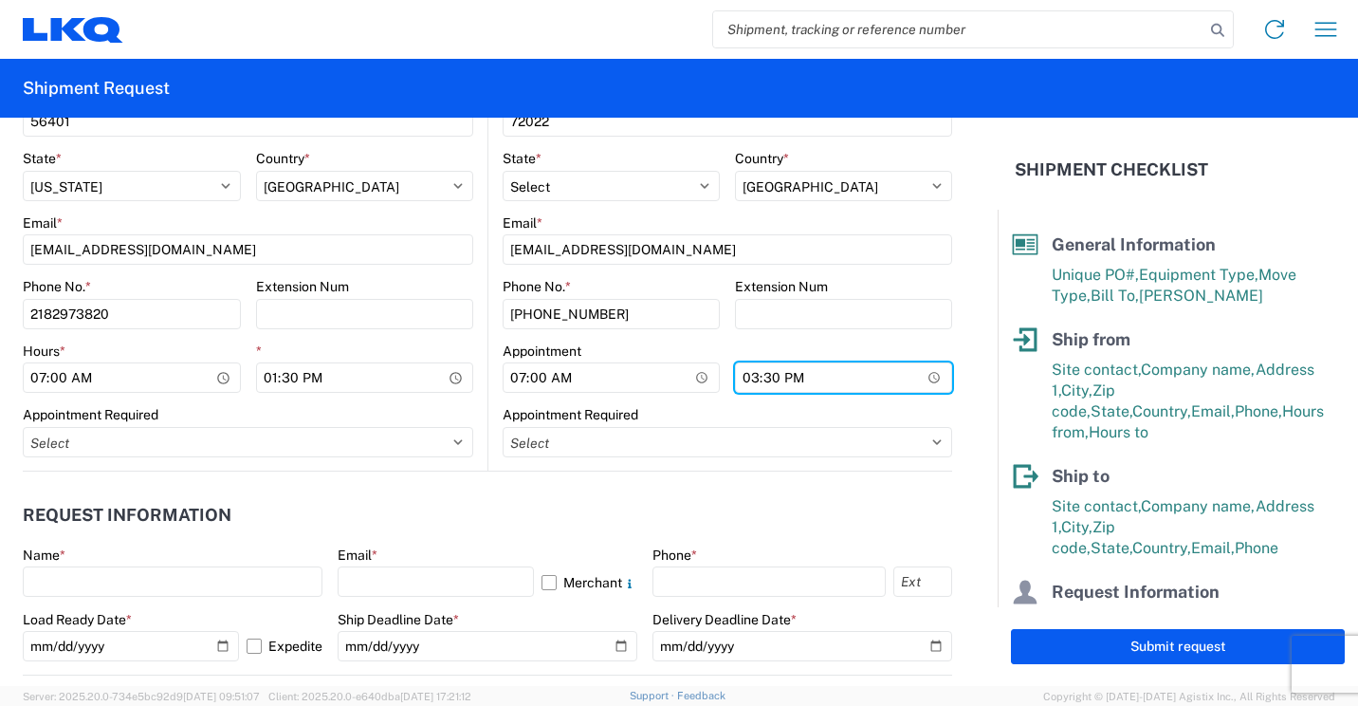
scroll to position [854, 0]
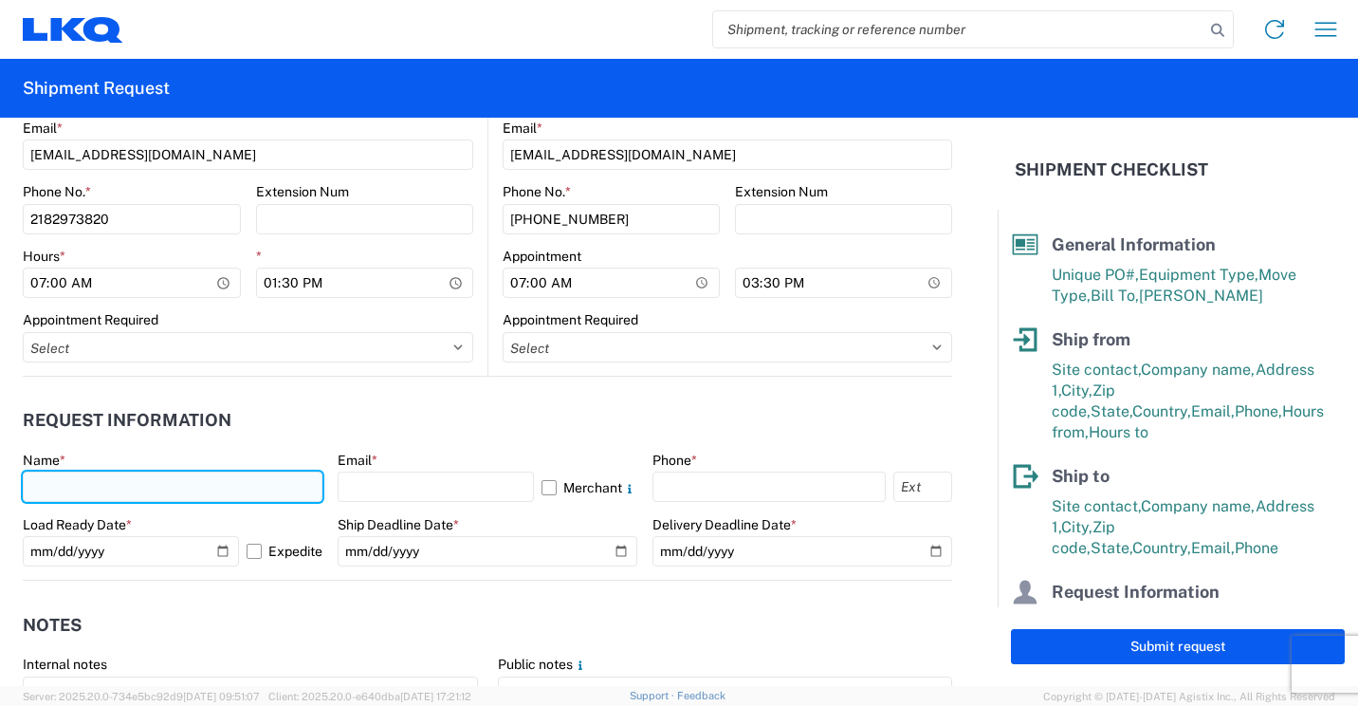
click at [250, 486] on input "text" at bounding box center [173, 486] width 300 height 30
type input "[PERSON_NAME]"
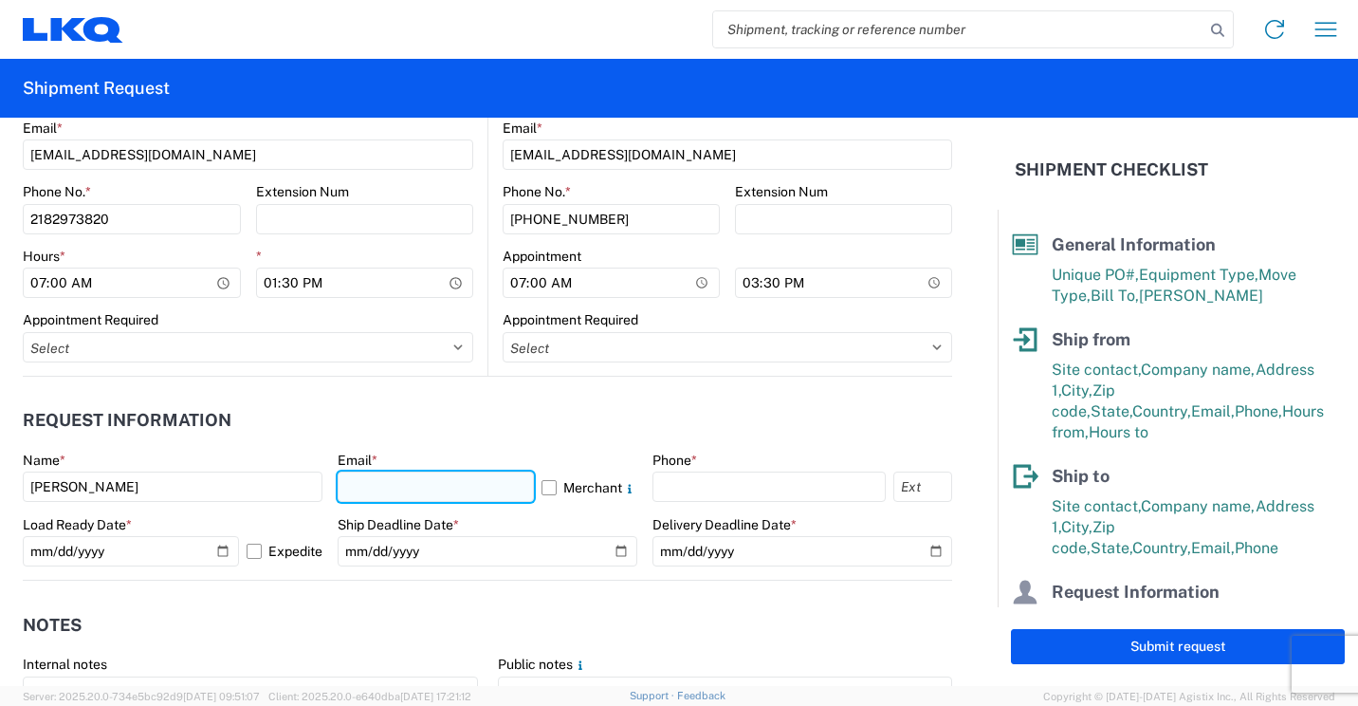
drag, startPoint x: 500, startPoint y: 490, endPoint x: 486, endPoint y: 488, distance: 14.4
click at [500, 490] on input "text" at bounding box center [436, 486] width 196 height 30
type input "[EMAIL_ADDRESS][DOMAIN_NAME]"
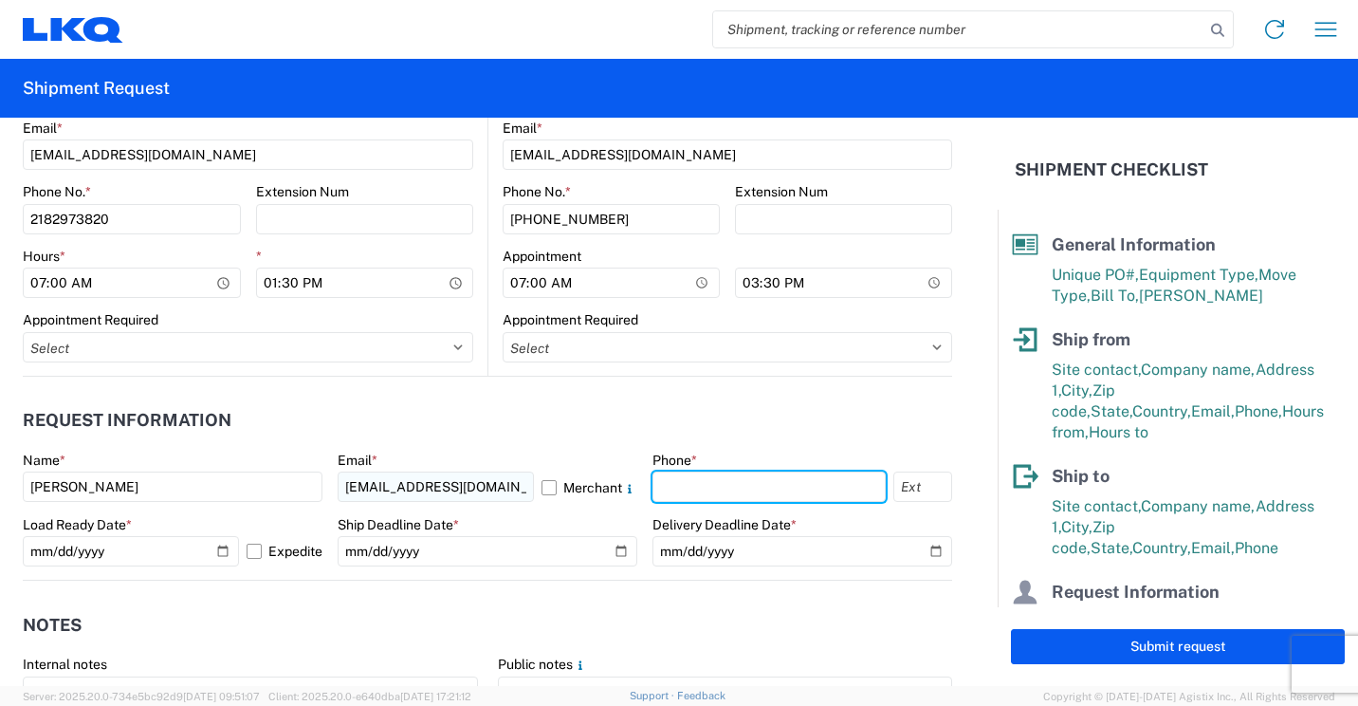
type input "2182973820"
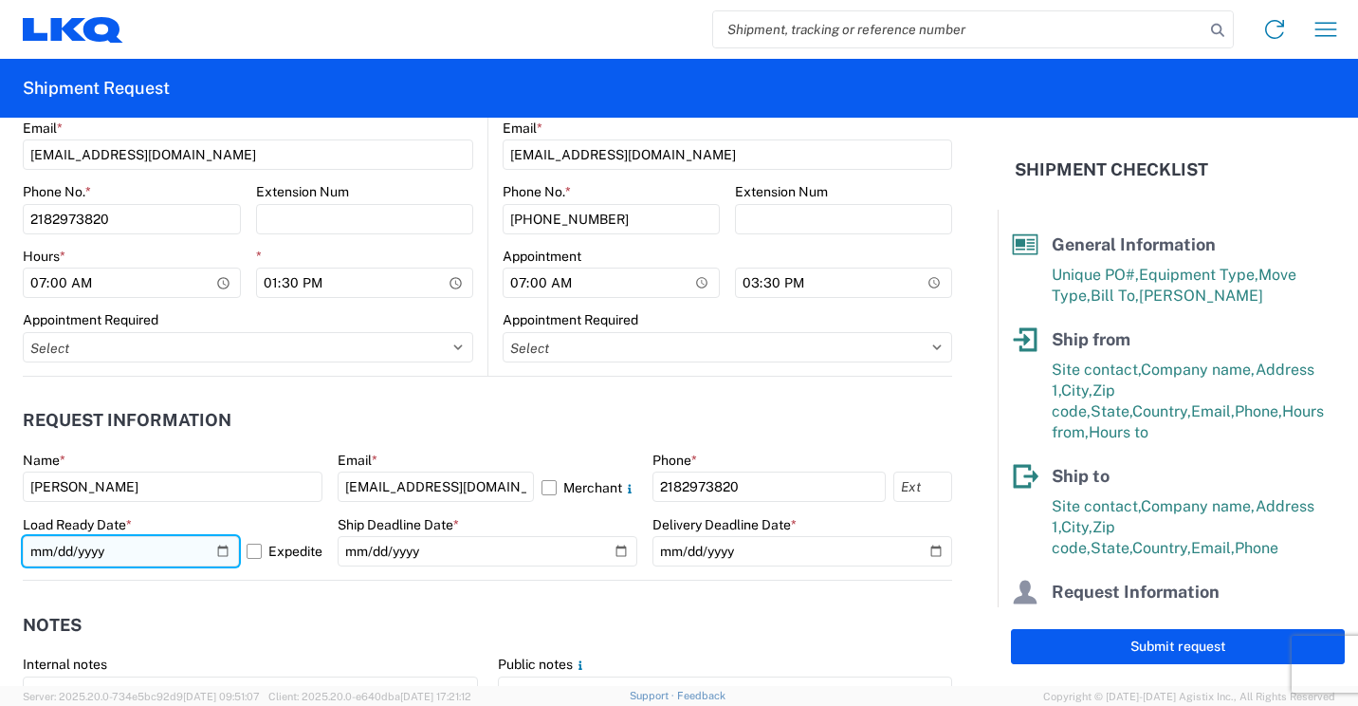
click at [215, 547] on input "[DATE]" at bounding box center [131, 551] width 216 height 30
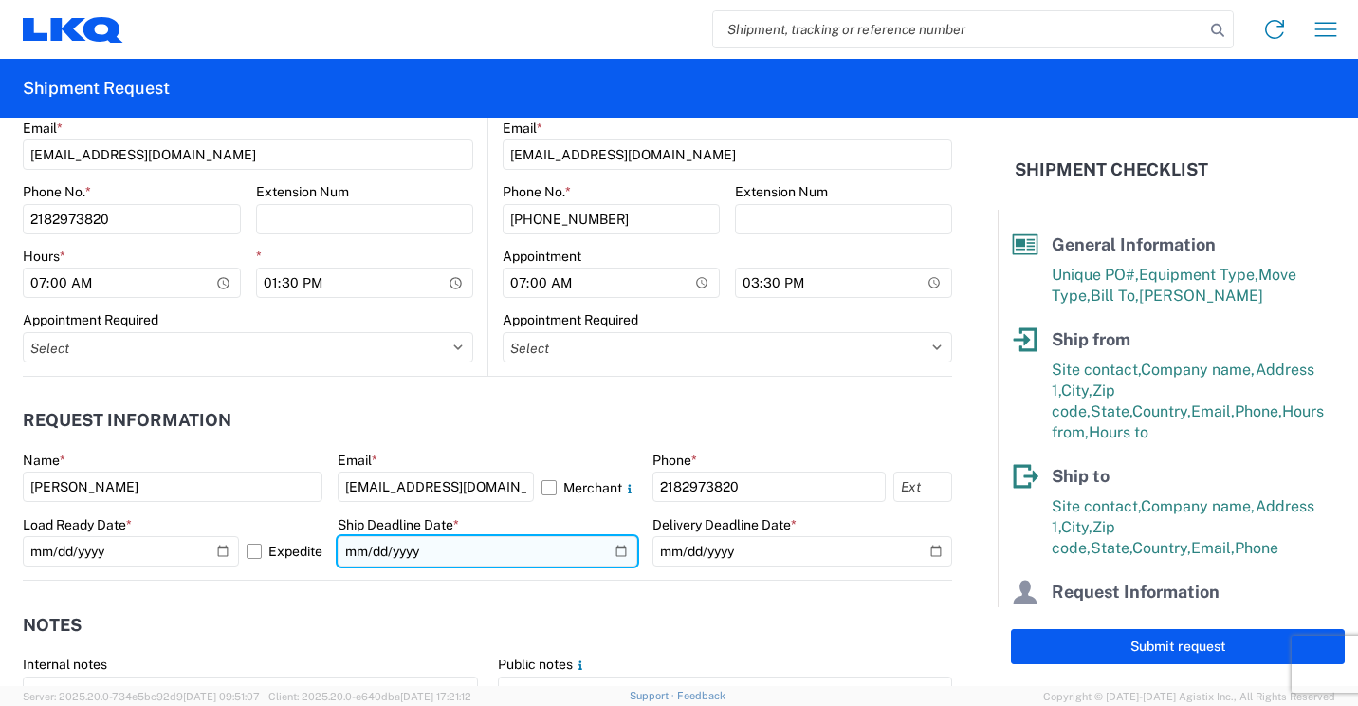
click at [602, 547] on input "date" at bounding box center [488, 551] width 300 height 30
click at [613, 544] on input "date" at bounding box center [488, 551] width 300 height 30
type input "[DATE]"
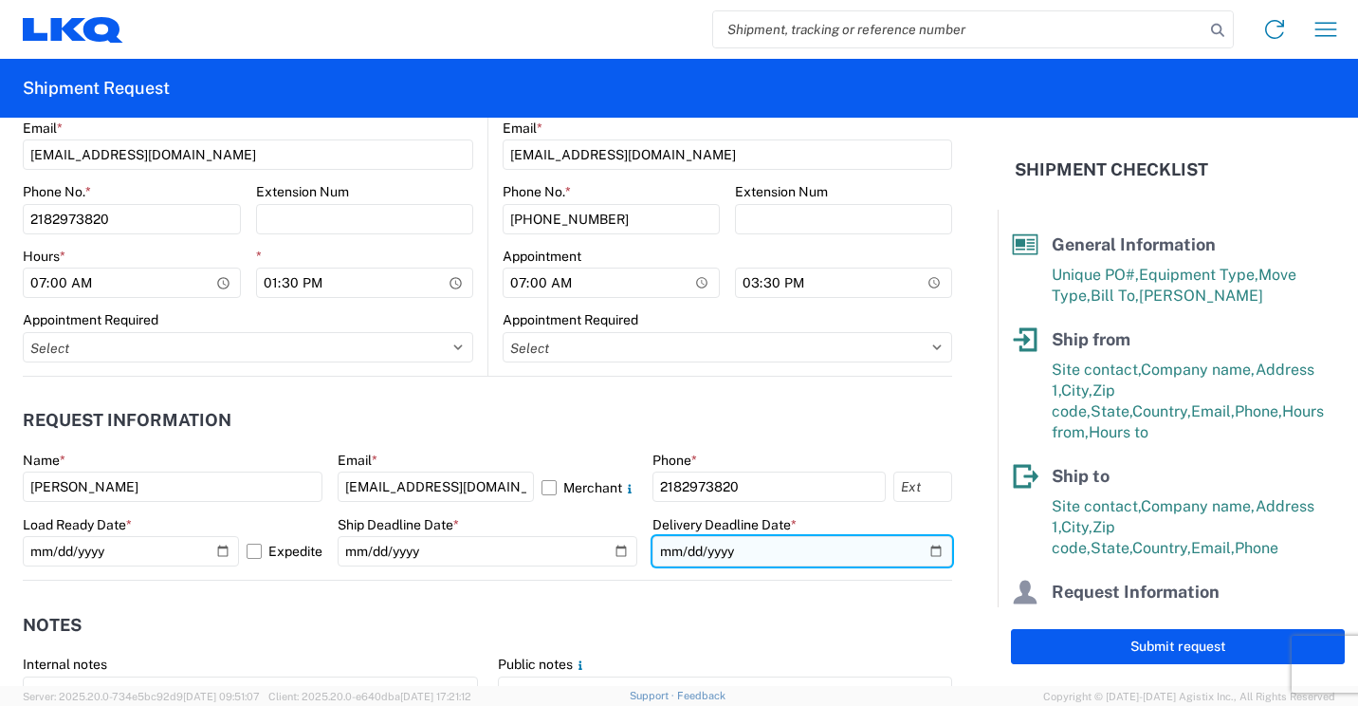
click at [922, 553] on input "date" at bounding box center [803, 551] width 300 height 30
type input "[DATE]"
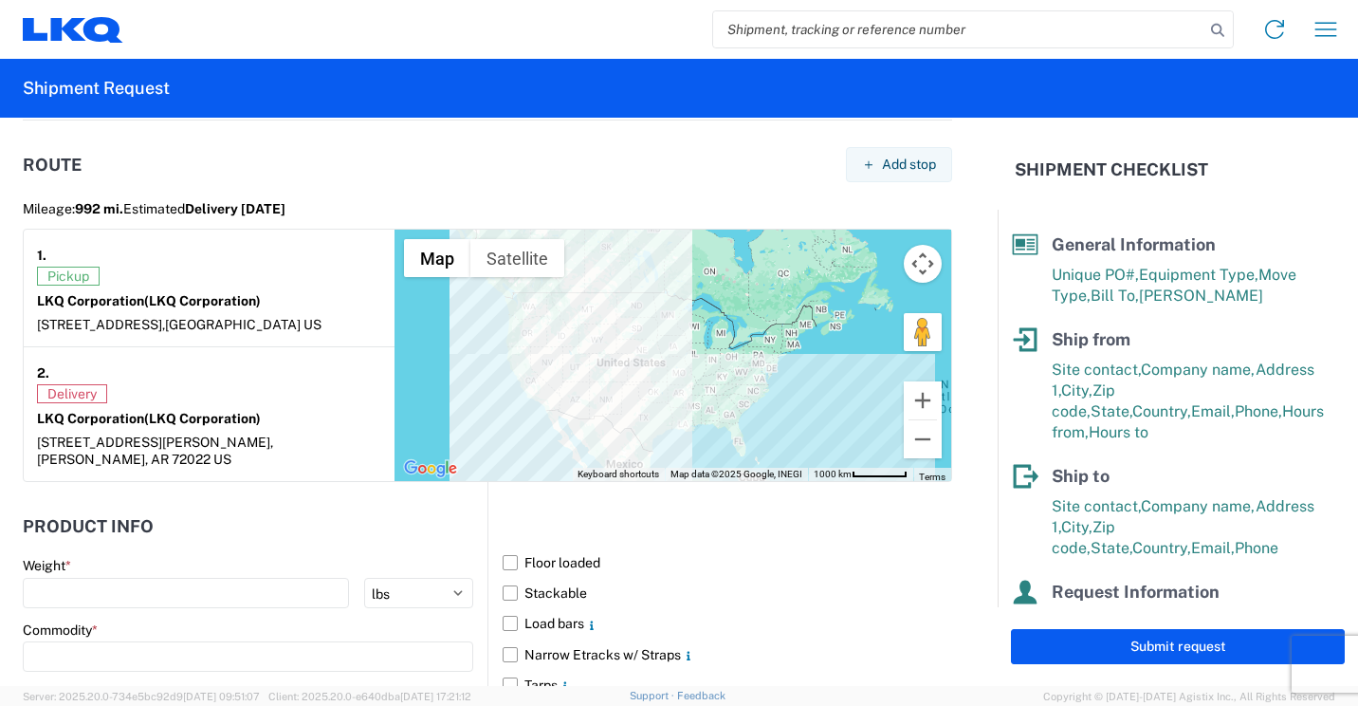
scroll to position [1612, 0]
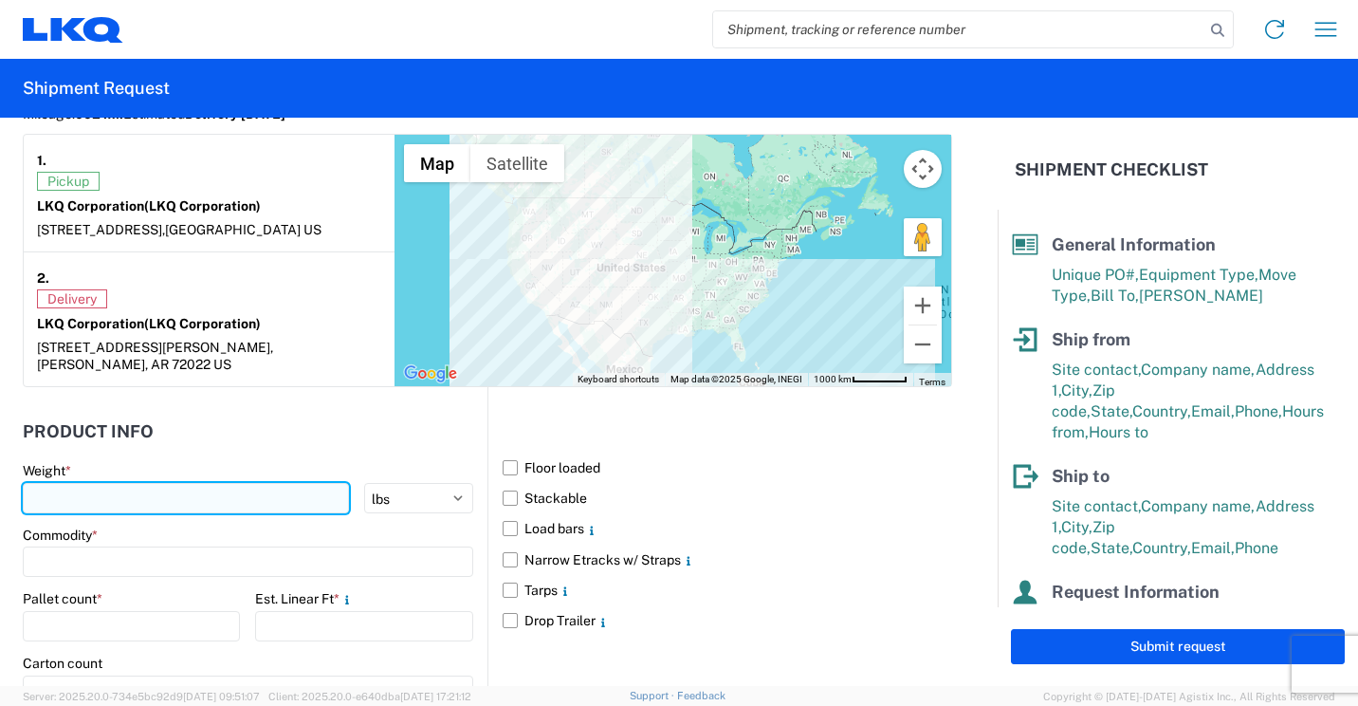
click at [249, 483] on input "number" at bounding box center [186, 498] width 326 height 30
type input "4450"
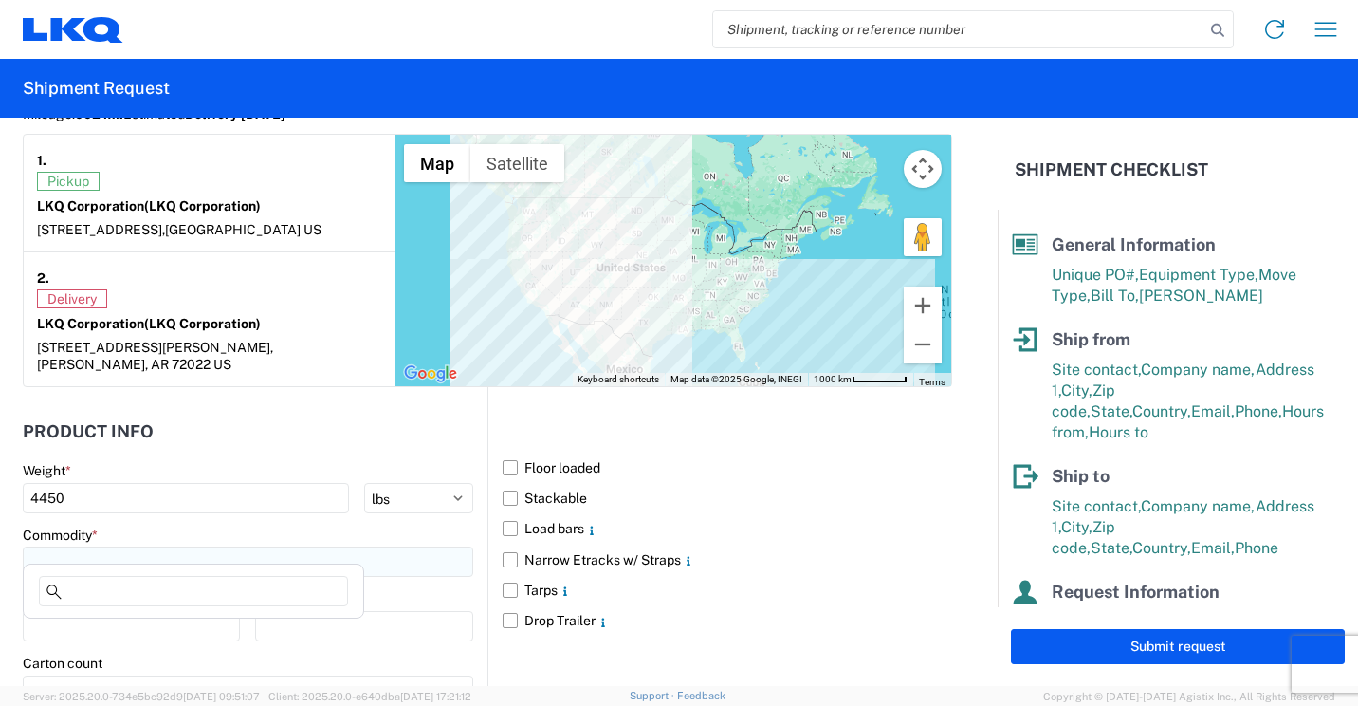
click at [412, 546] on input at bounding box center [248, 561] width 451 height 30
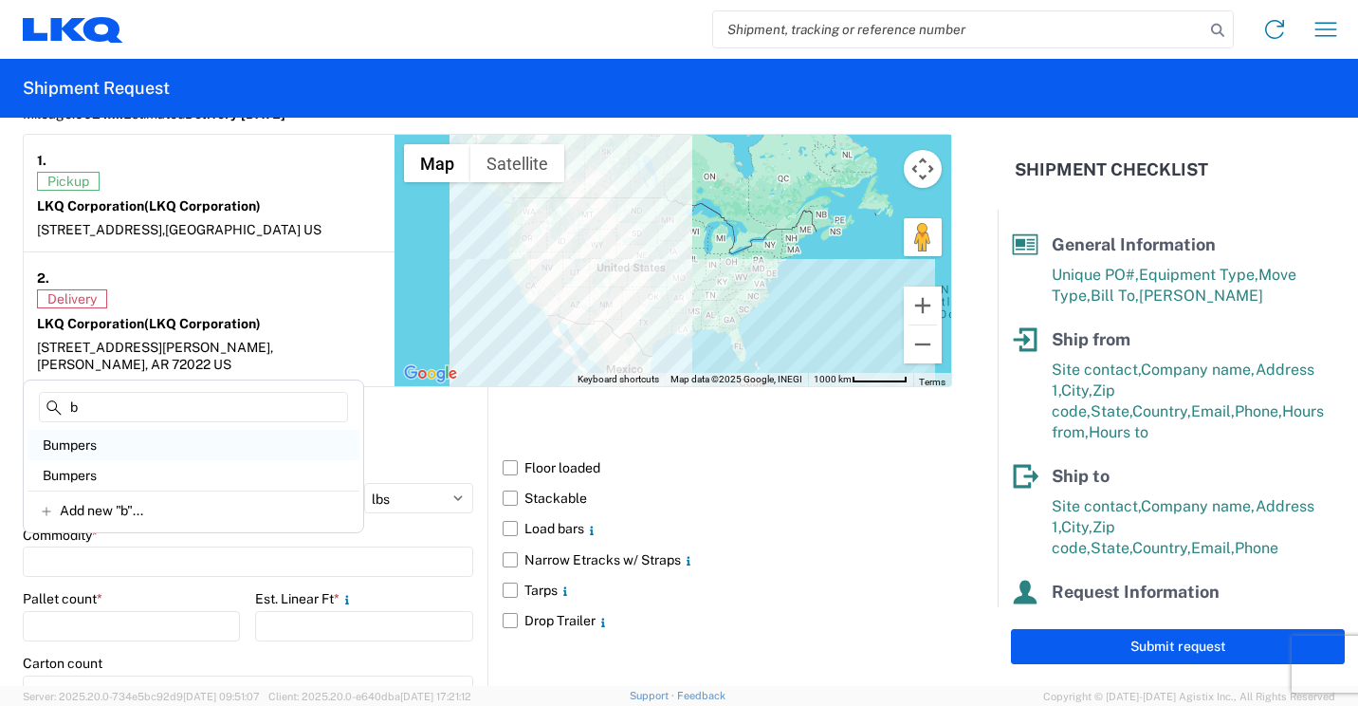
type input "b"
click at [124, 443] on div "Bumpers" at bounding box center [194, 445] width 332 height 30
type input "Bumpers"
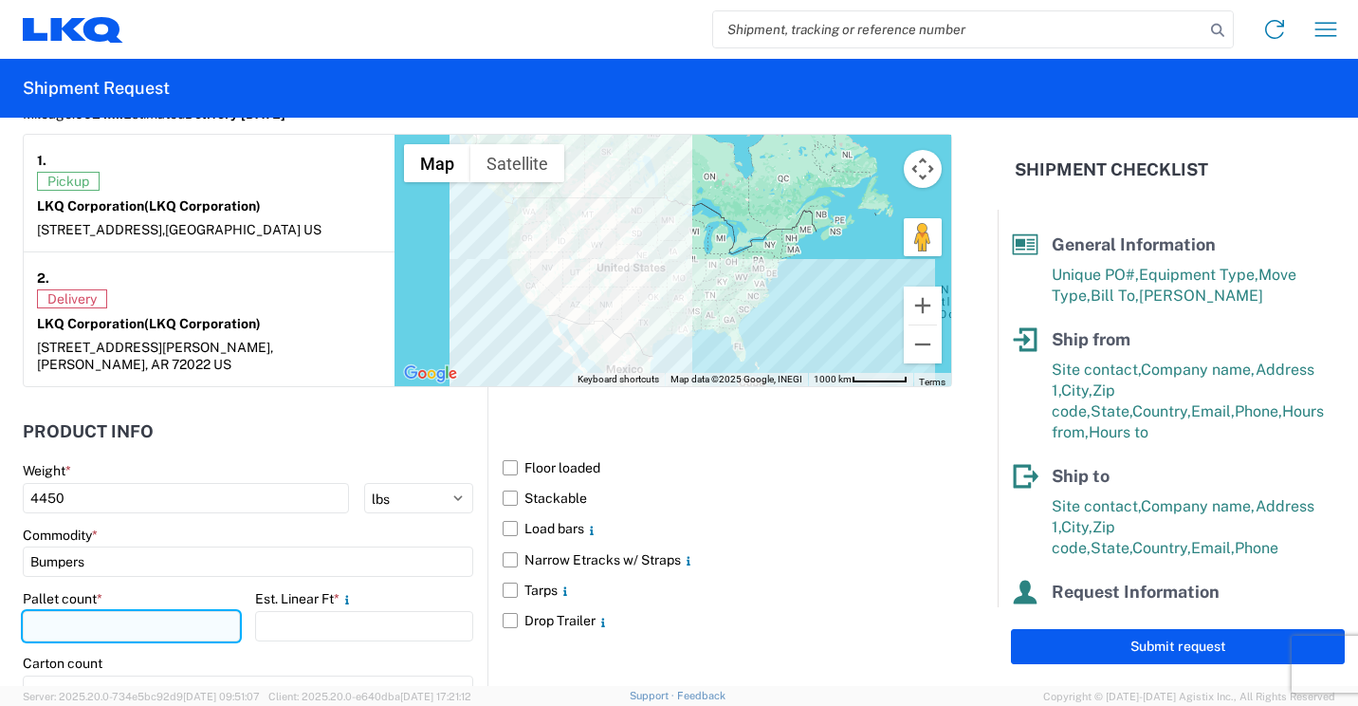
click at [162, 611] on input "number" at bounding box center [131, 626] width 217 height 30
type input "4"
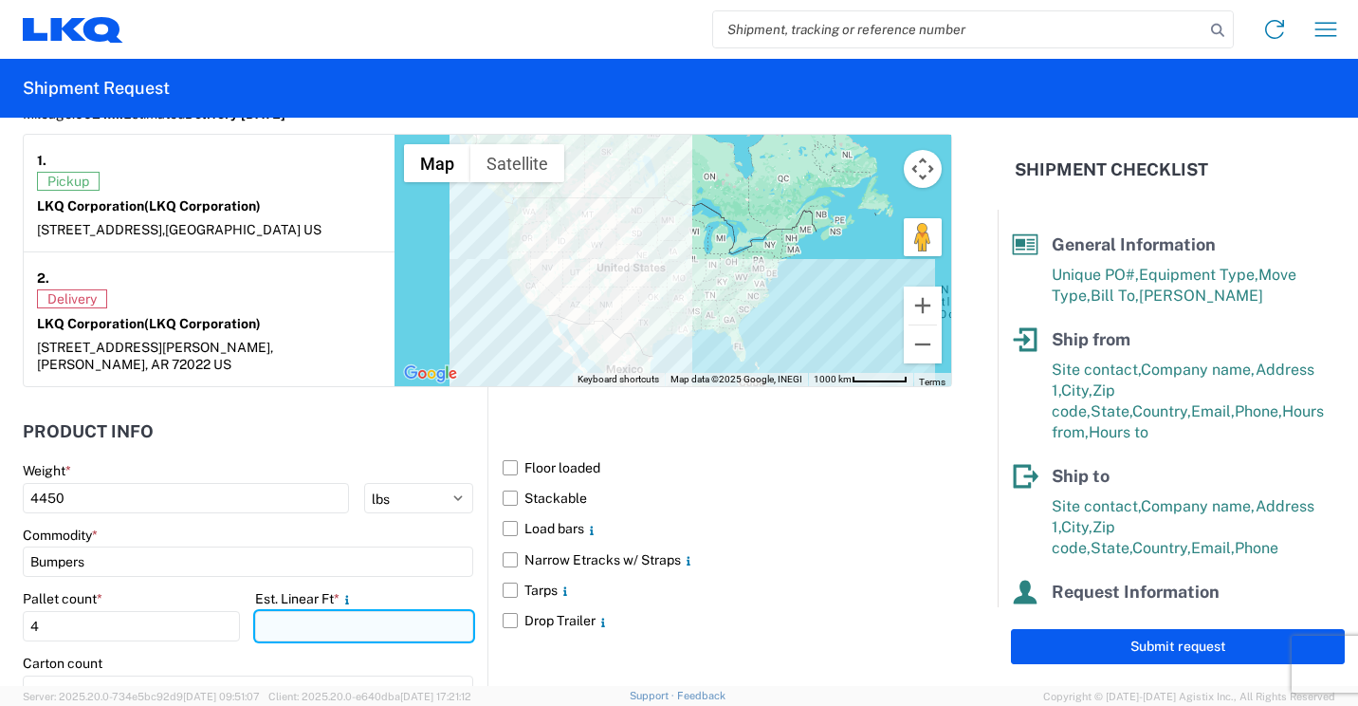
click at [268, 611] on input "number" at bounding box center [363, 626] width 217 height 30
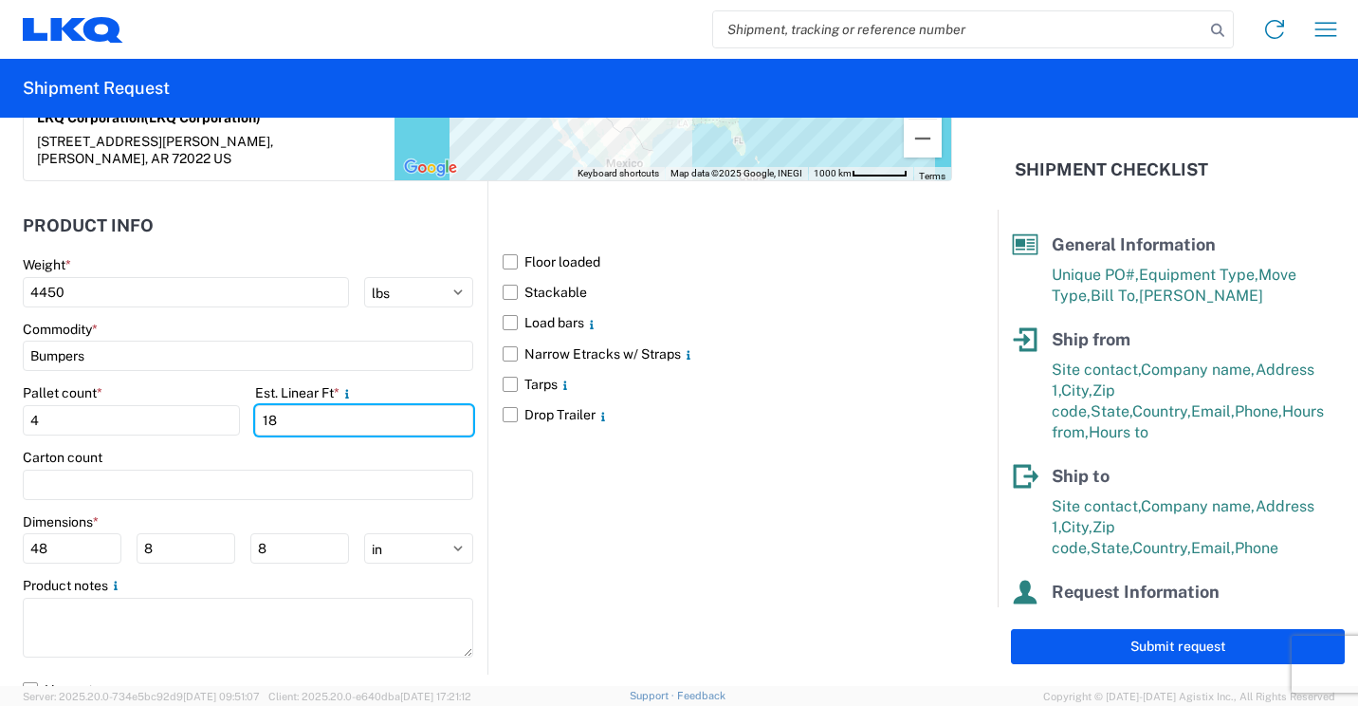
scroll to position [1820, 0]
type input "18"
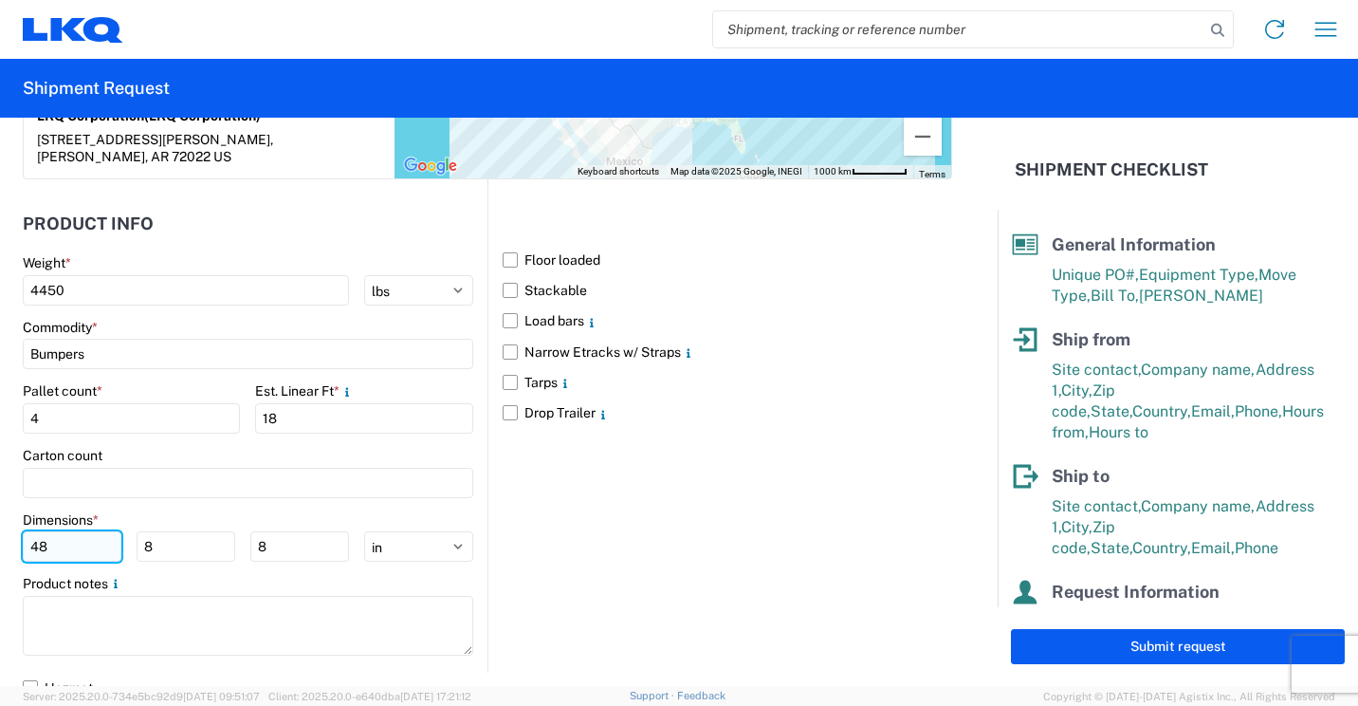
click at [108, 535] on input "48" at bounding box center [72, 546] width 99 height 30
type input "4"
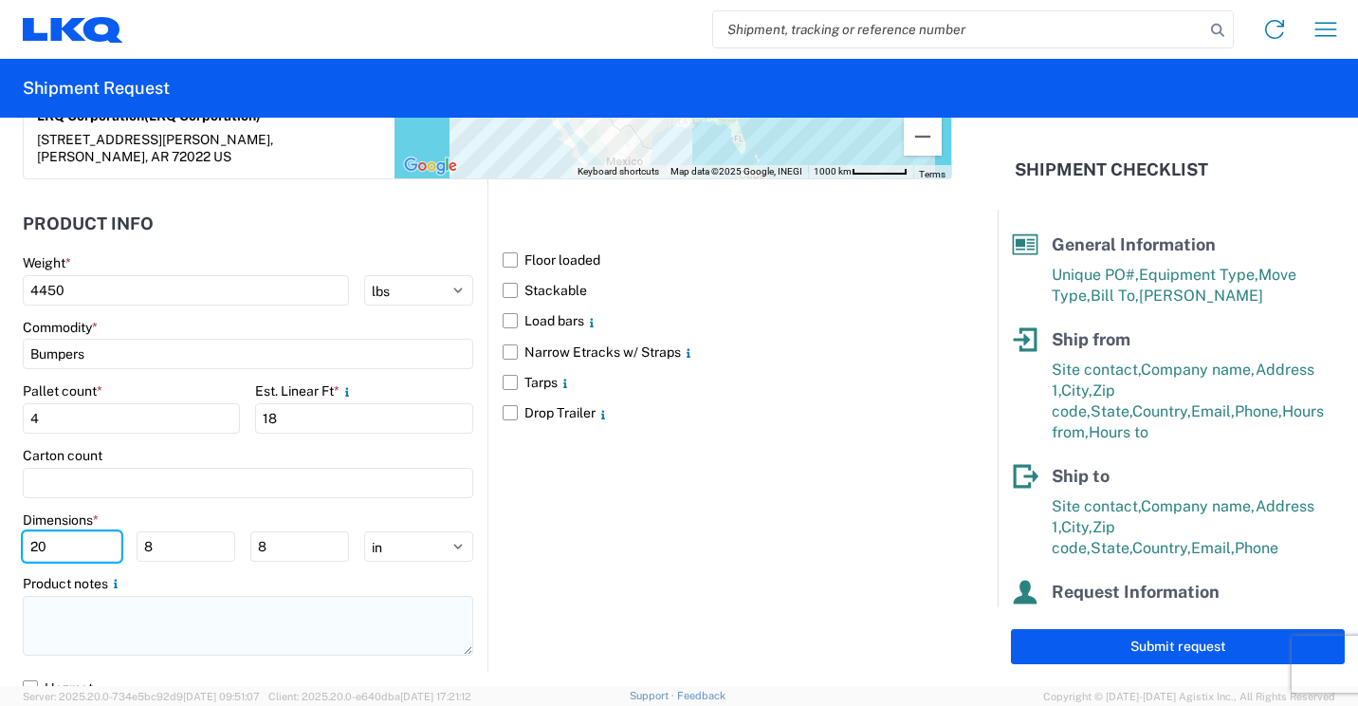
type input "20"
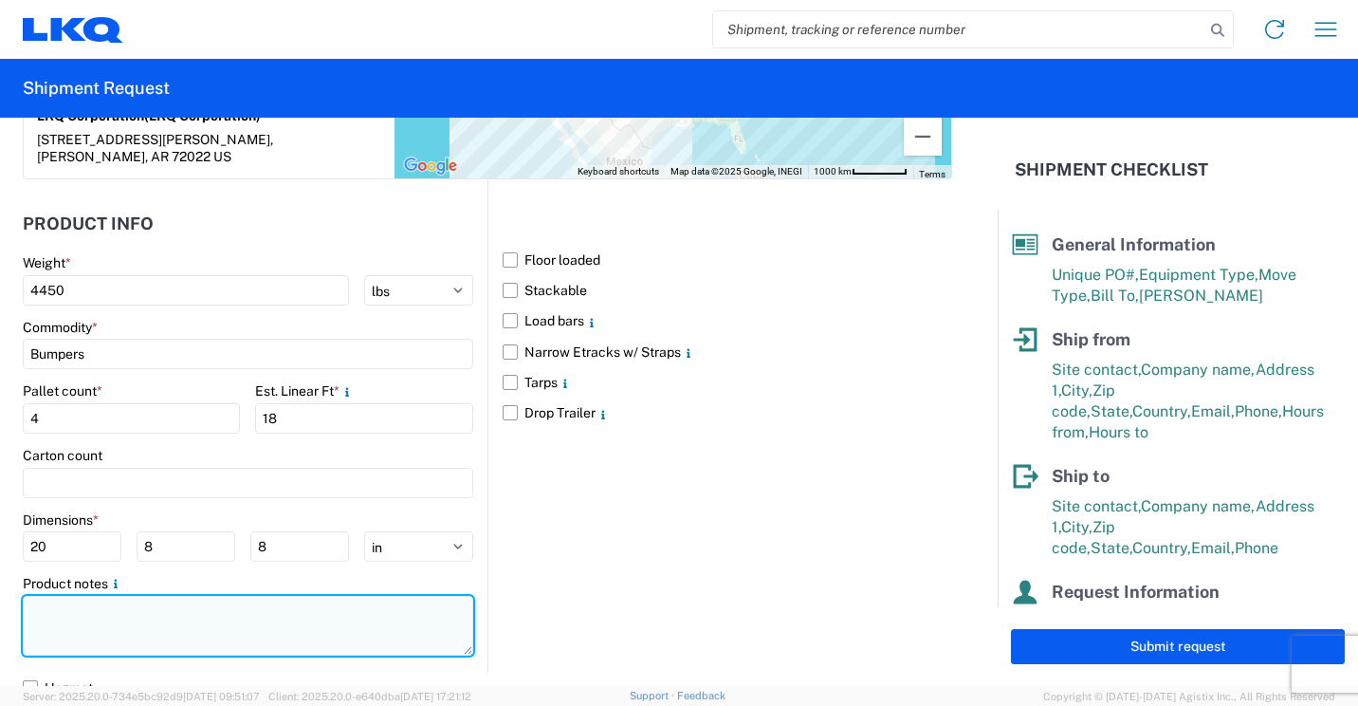
click at [145, 609] on textarea at bounding box center [248, 626] width 451 height 60
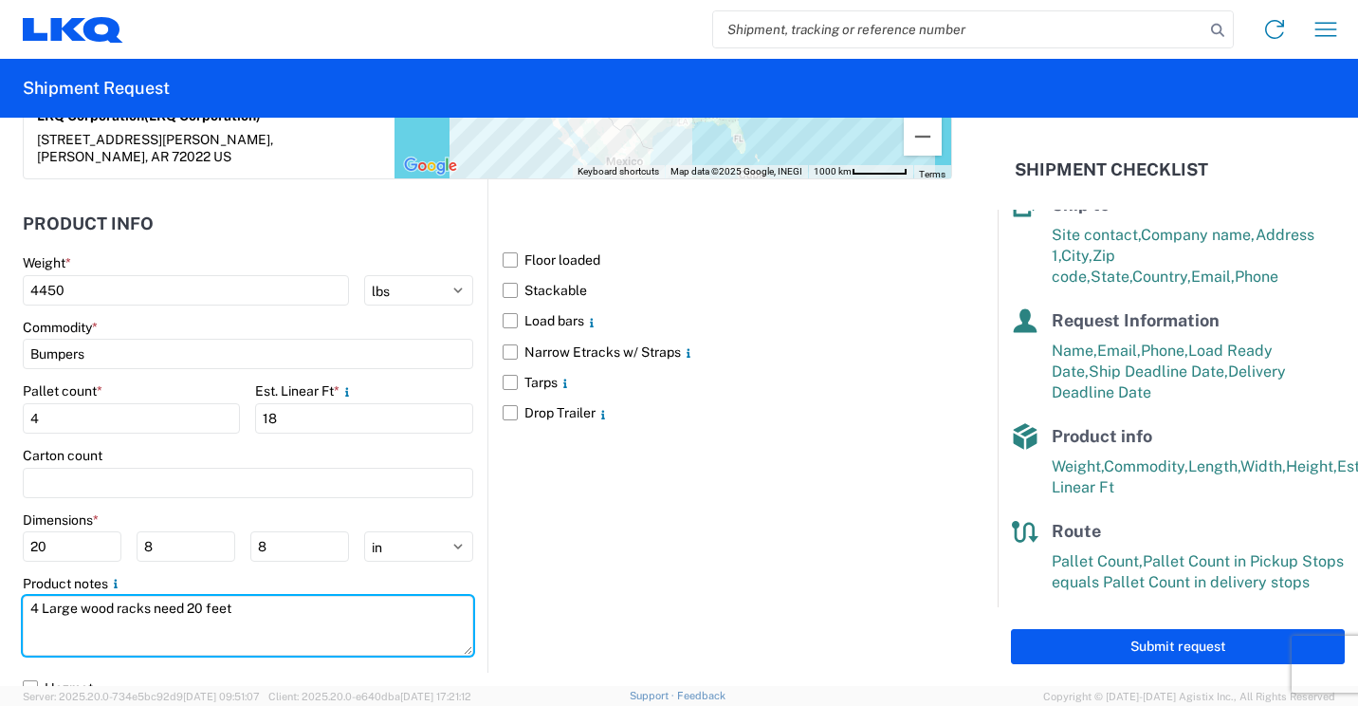
scroll to position [277, 0]
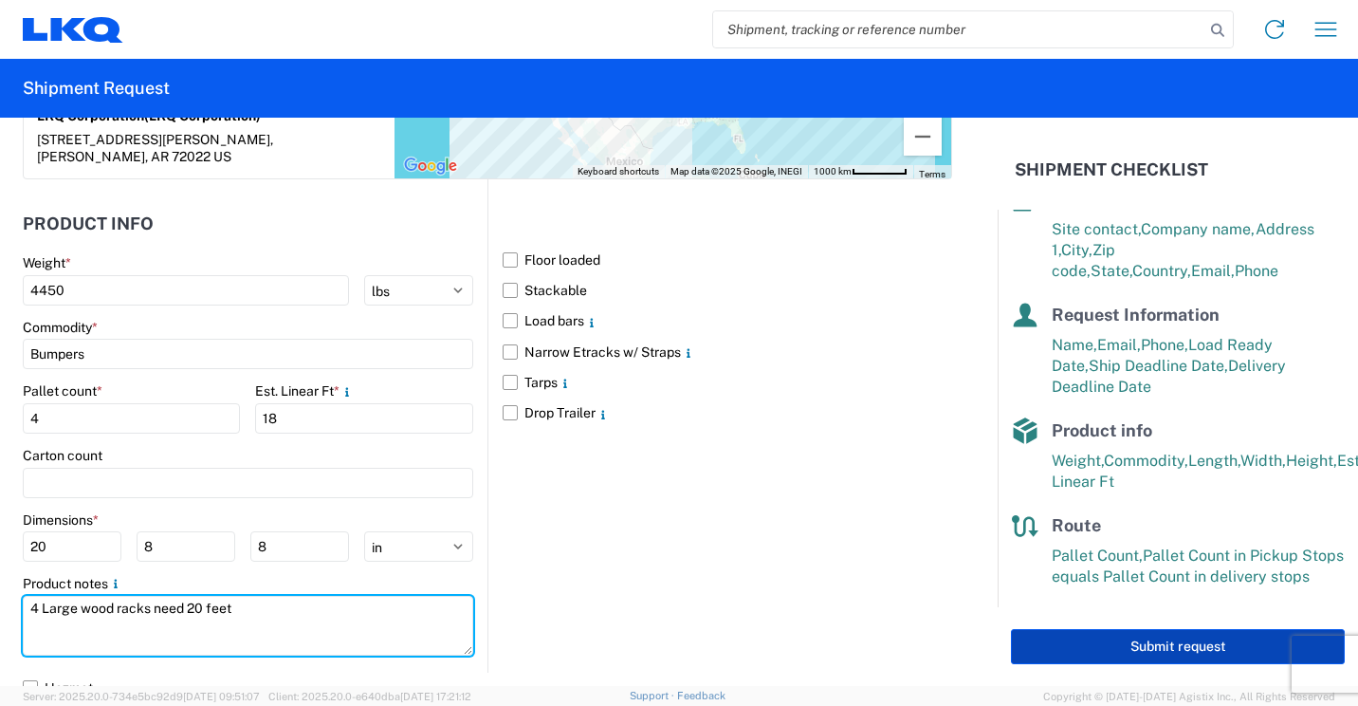
type textarea "4 Large wood racks need 20 feet"
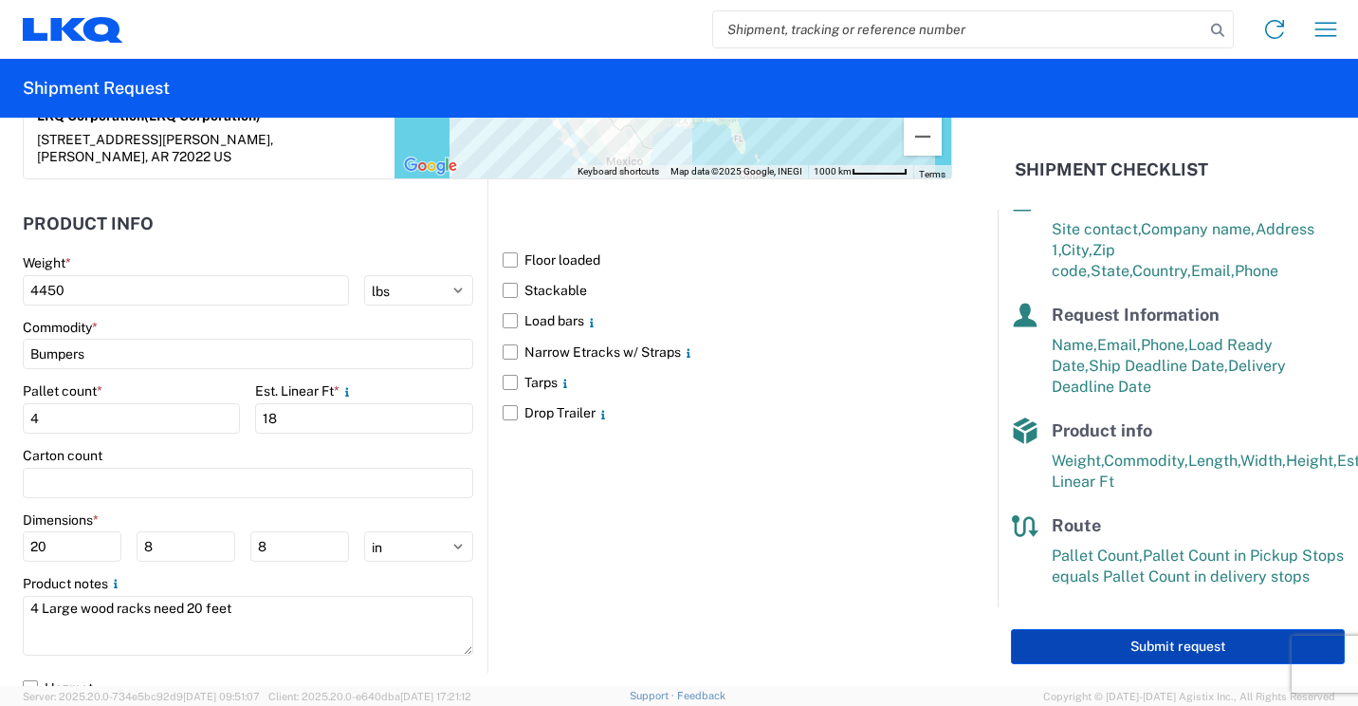
click at [1194, 639] on button "Submit request" at bounding box center [1178, 646] width 334 height 35
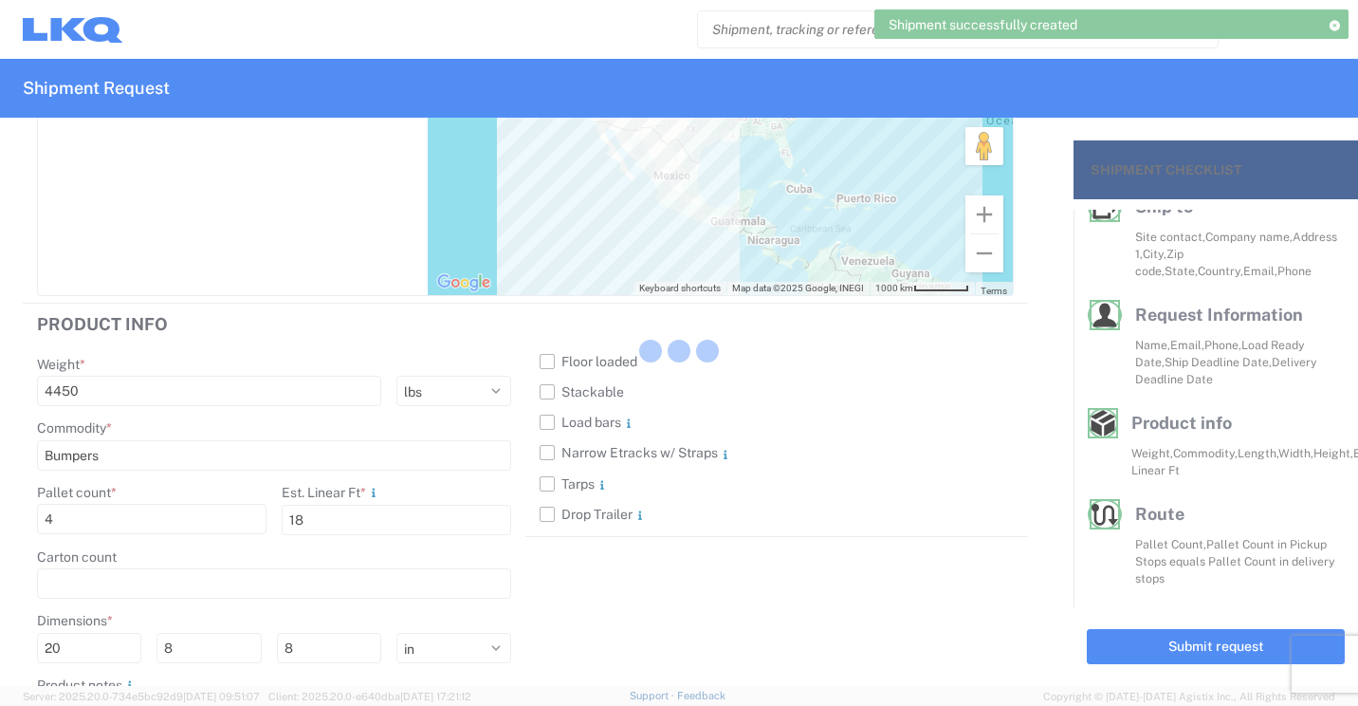
scroll to position [256, 0]
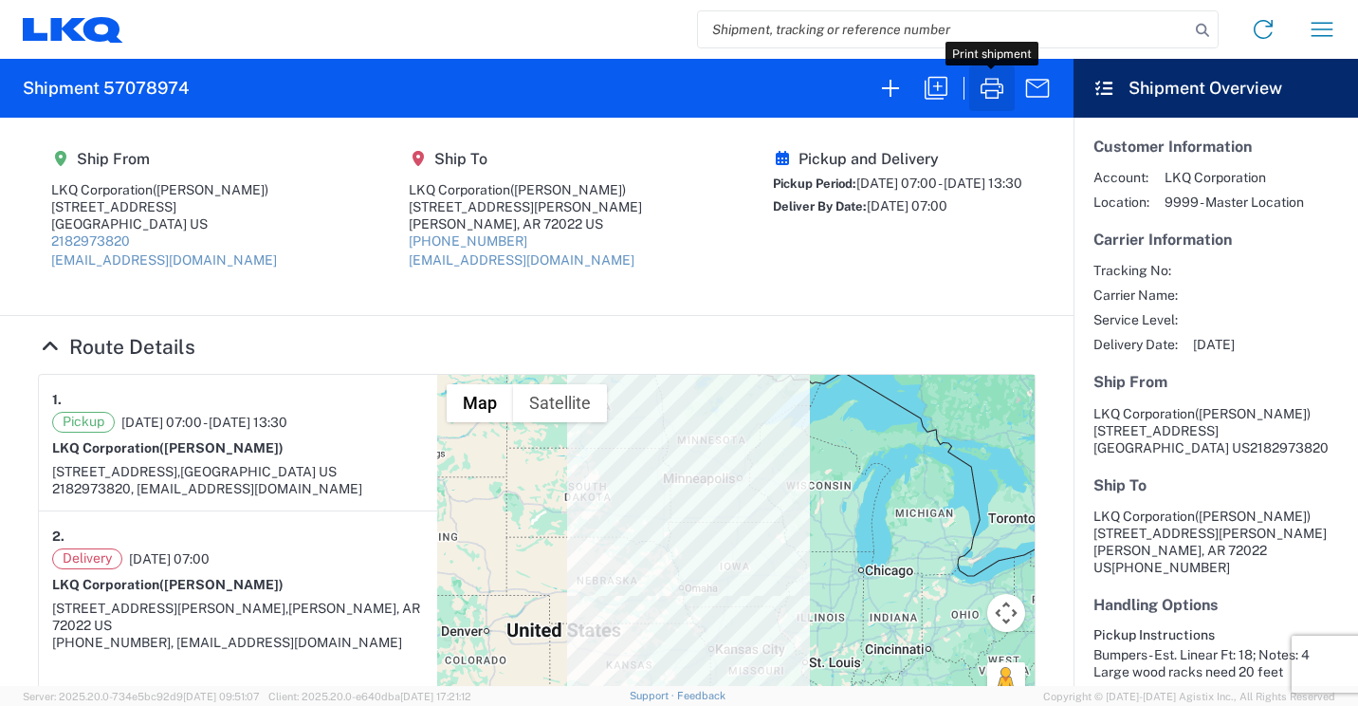
click at [996, 90] on icon "button" at bounding box center [992, 88] width 23 height 21
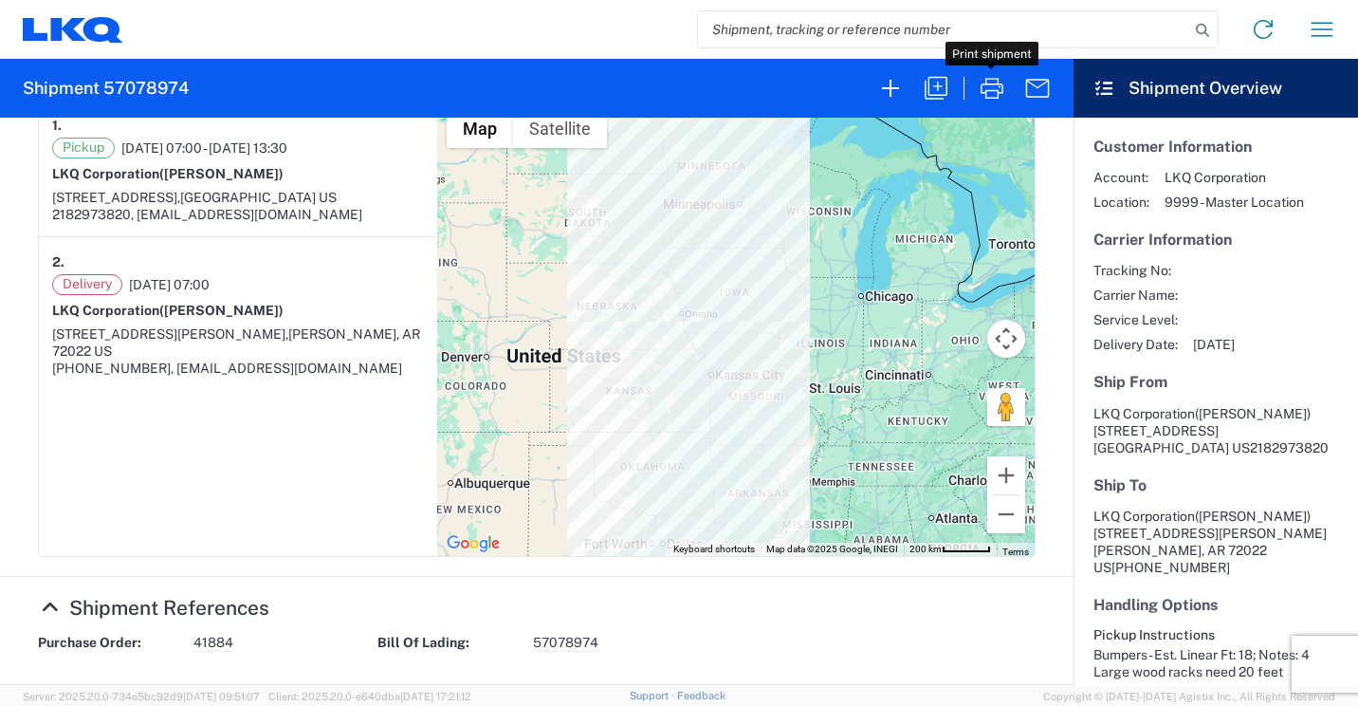
scroll to position [0, 0]
